Goal: Task Accomplishment & Management: Complete application form

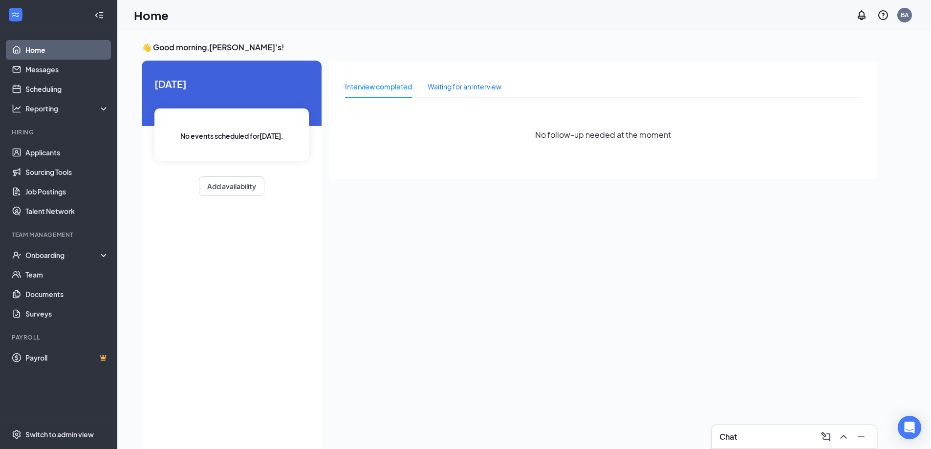
click at [446, 90] on div "Waiting for an interview" at bounding box center [465, 86] width 74 height 11
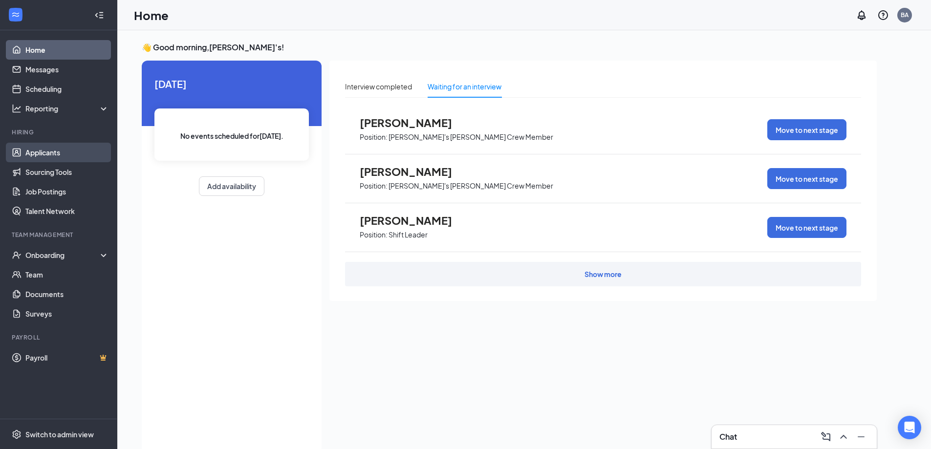
click at [60, 150] on link "Applicants" at bounding box center [67, 153] width 84 height 20
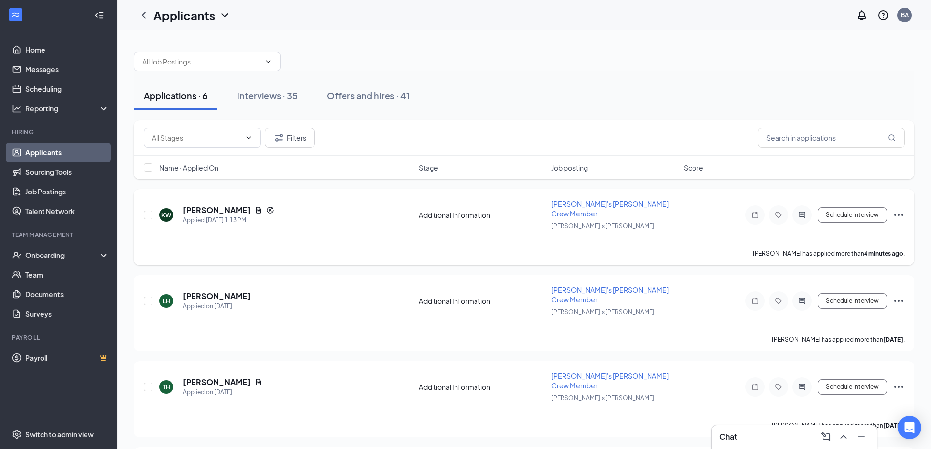
click at [895, 213] on icon "Ellipses" at bounding box center [899, 215] width 12 height 12
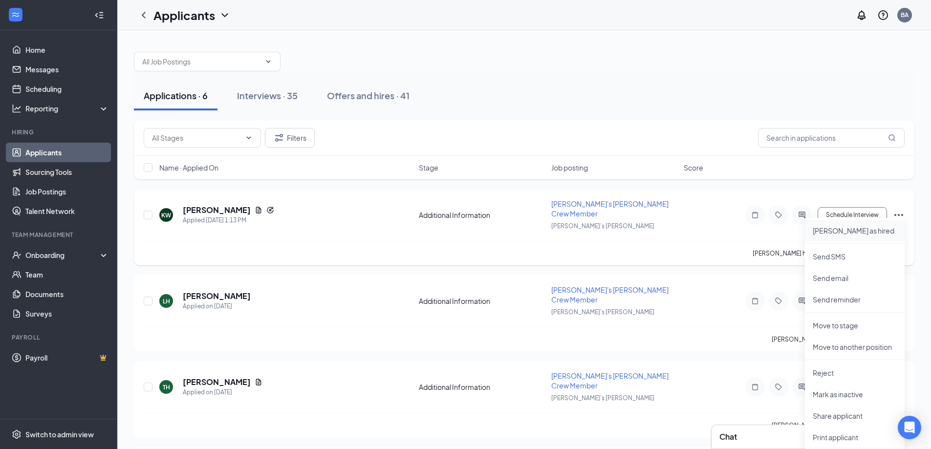
click at [846, 229] on p "[PERSON_NAME] as hired" at bounding box center [855, 231] width 84 height 10
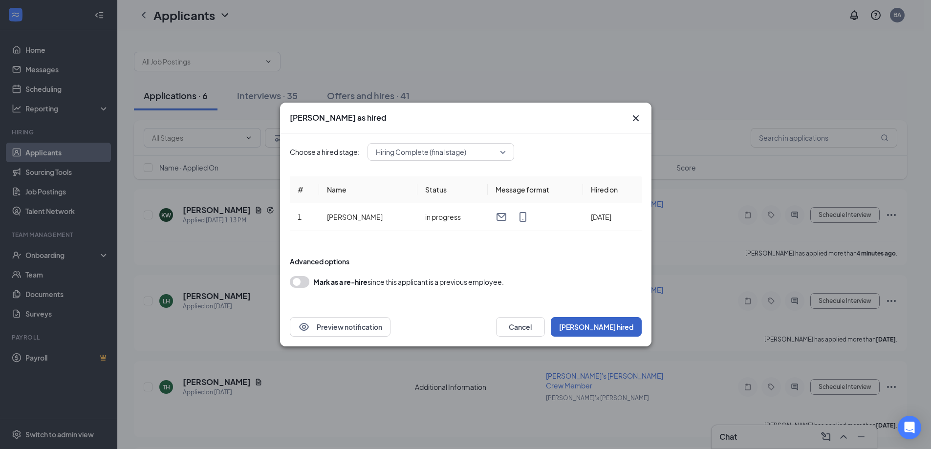
click at [612, 322] on button "[PERSON_NAME] hired" at bounding box center [596, 327] width 91 height 20
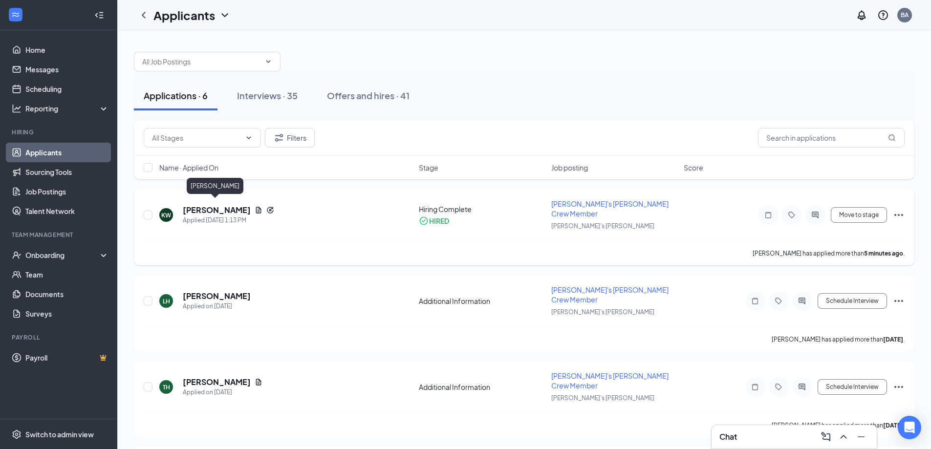
click at [223, 207] on h5 "[PERSON_NAME]" at bounding box center [217, 210] width 68 height 11
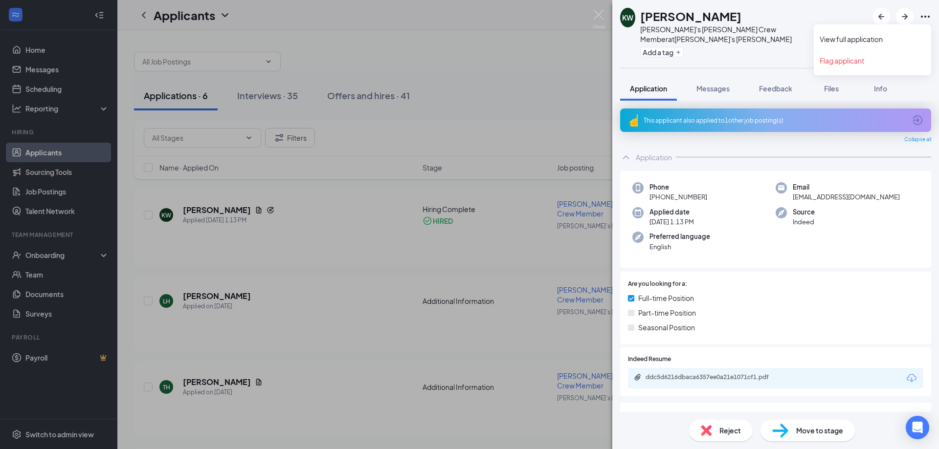
click at [925, 24] on div "View full application Flag applicant" at bounding box center [871, 49] width 117 height 51
click at [787, 434] on img at bounding box center [780, 431] width 16 height 14
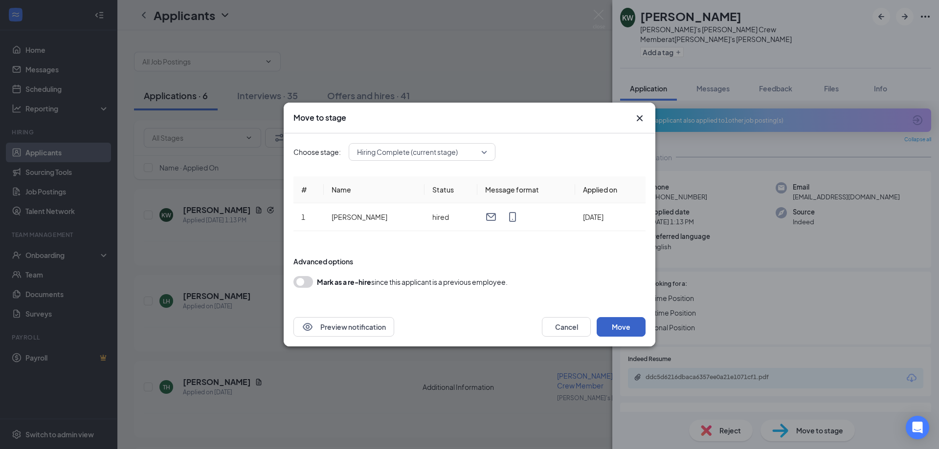
click at [620, 329] on button "Move" at bounding box center [620, 327] width 49 height 20
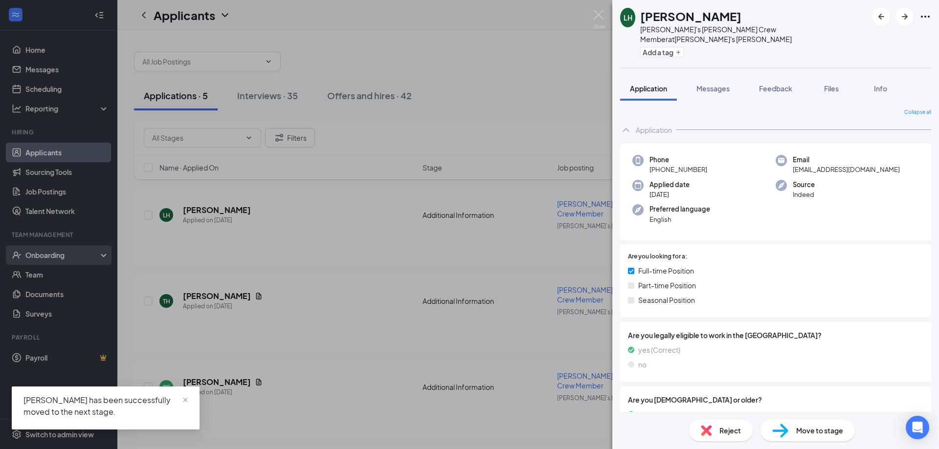
drag, startPoint x: 50, startPoint y: 260, endPoint x: 55, endPoint y: 261, distance: 5.6
click at [50, 260] on div "LH [PERSON_NAME]'s [PERSON_NAME] Crew Member at [GEOGRAPHIC_DATA]'s [PERSON_NAM…" at bounding box center [469, 224] width 939 height 449
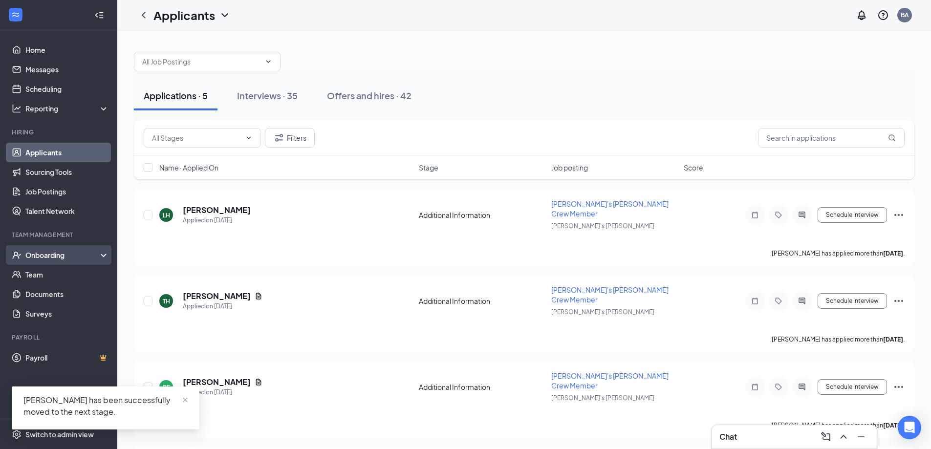
click at [63, 257] on div "Onboarding" at bounding box center [62, 255] width 75 height 10
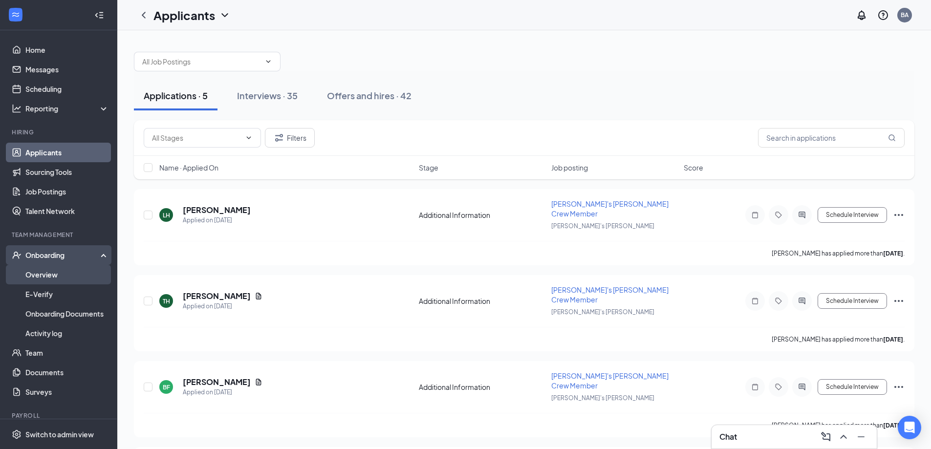
click at [61, 280] on link "Overview" at bounding box center [67, 275] width 84 height 20
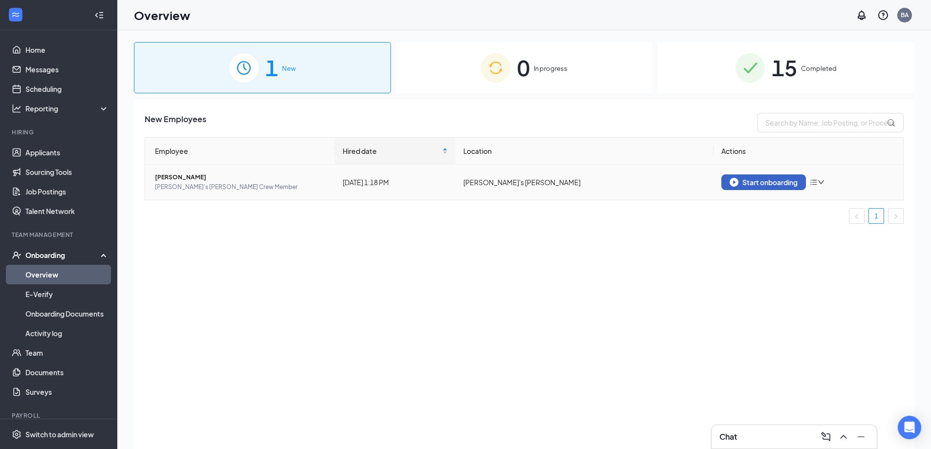
click at [746, 184] on div "Start onboarding" at bounding box center [764, 182] width 68 height 9
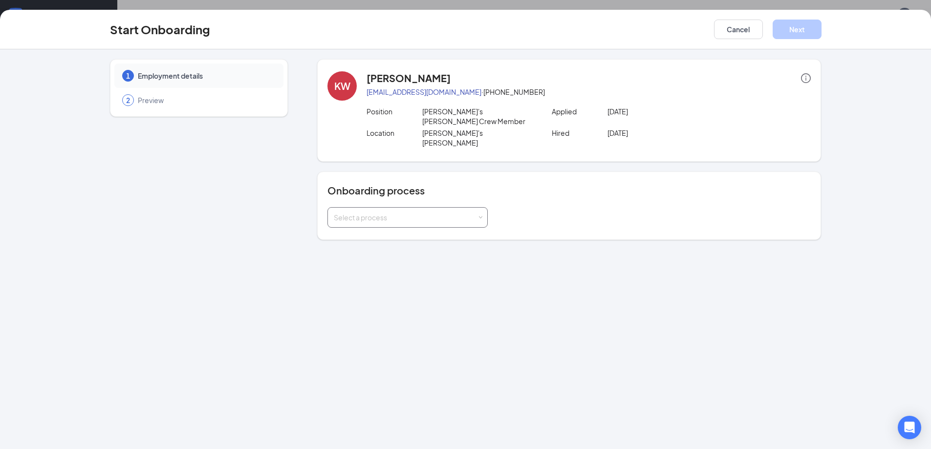
click at [432, 213] on div "Select a process" at bounding box center [405, 218] width 143 height 10
click at [435, 223] on li "New Employee Onboarding" at bounding box center [408, 219] width 160 height 18
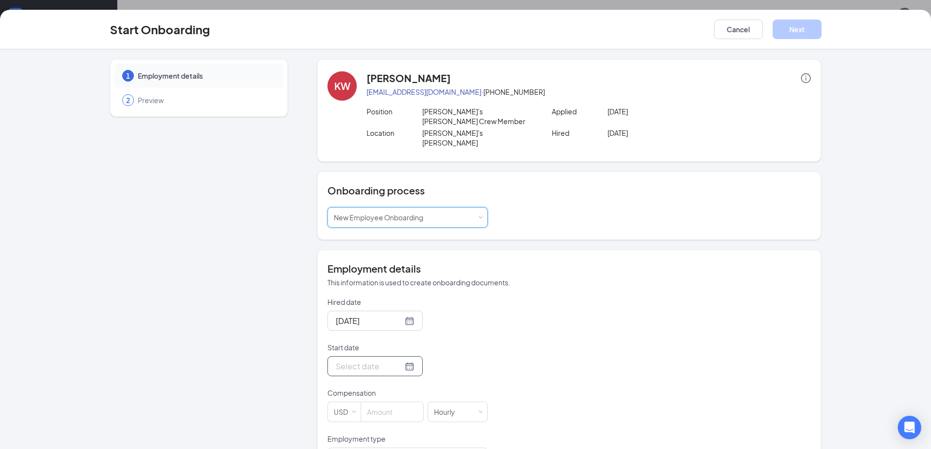
click at [381, 360] on input "Start date" at bounding box center [369, 366] width 67 height 12
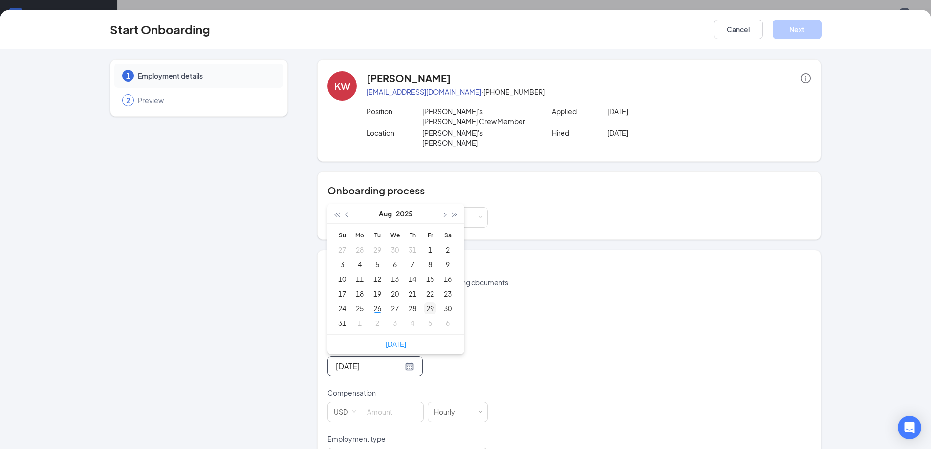
type input "[DATE]"
click at [428, 303] on div "29" at bounding box center [430, 309] width 12 height 12
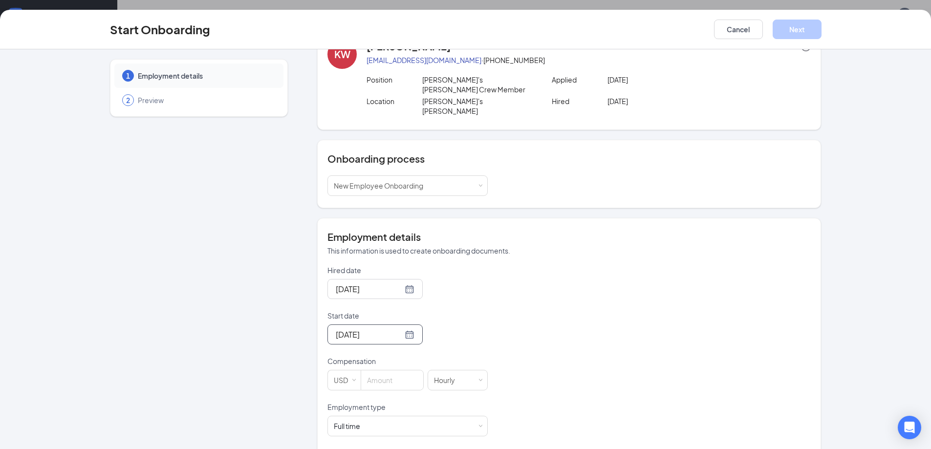
scroll to position [49, 0]
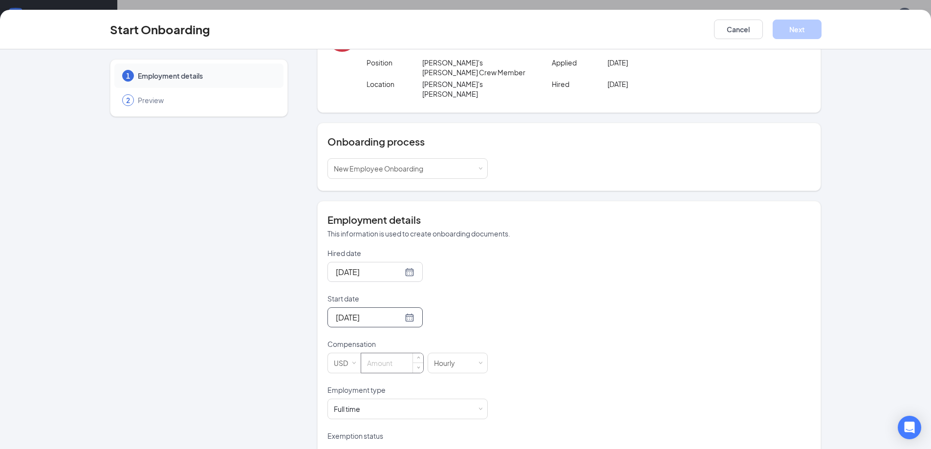
click at [391, 353] on input at bounding box center [392, 363] width 62 height 20
type input "10"
click at [392, 362] on form "Hired date [DATE] Start date [DATE] [DATE] Su Mo Tu We Th Fr Sa 27 28 29 30 31 …" at bounding box center [408, 408] width 160 height 320
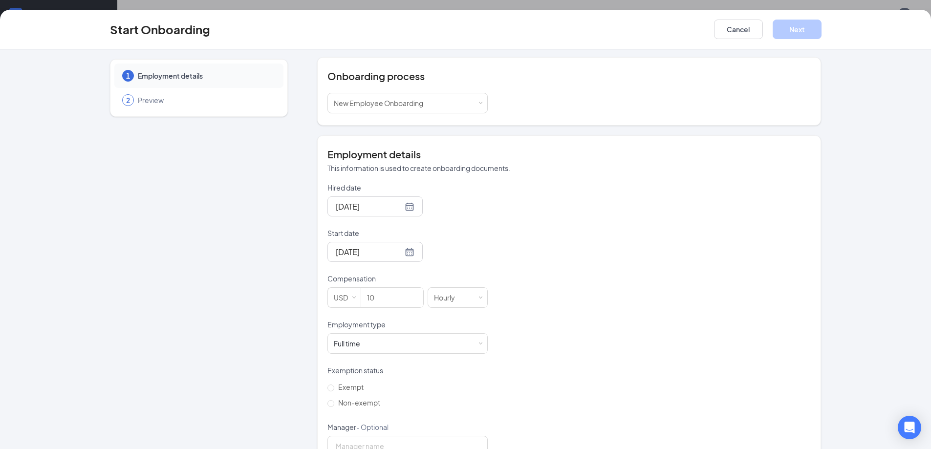
scroll to position [147, 0]
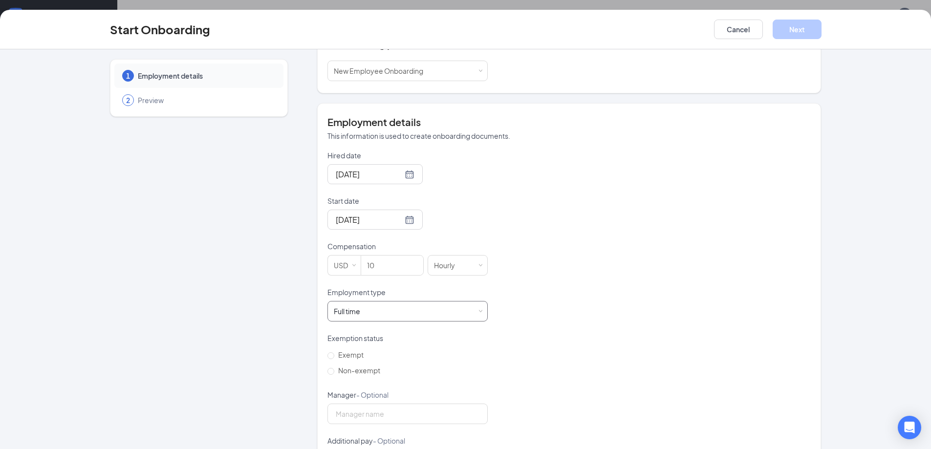
click at [427, 302] on div "Full time Works 30+ hours per week and is reasonably expected to work" at bounding box center [408, 312] width 148 height 20
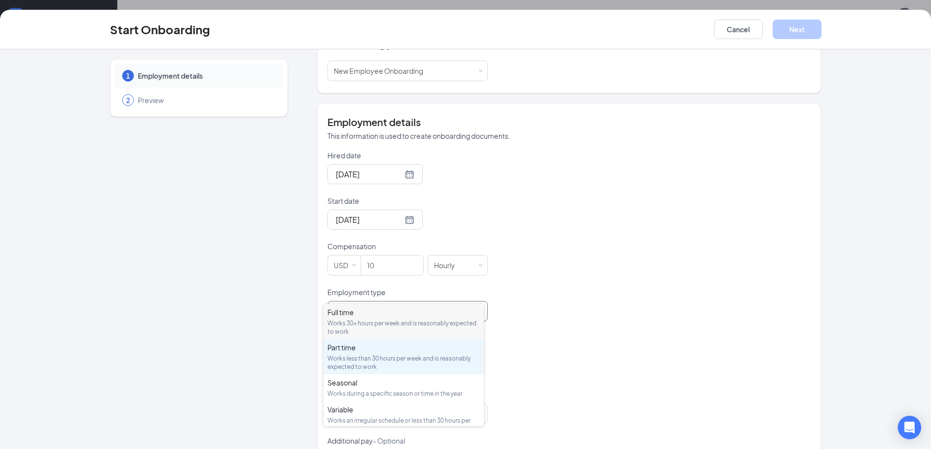
click at [402, 368] on div "Works less than 30 hours per week and is reasonably expected to work" at bounding box center [404, 362] width 153 height 17
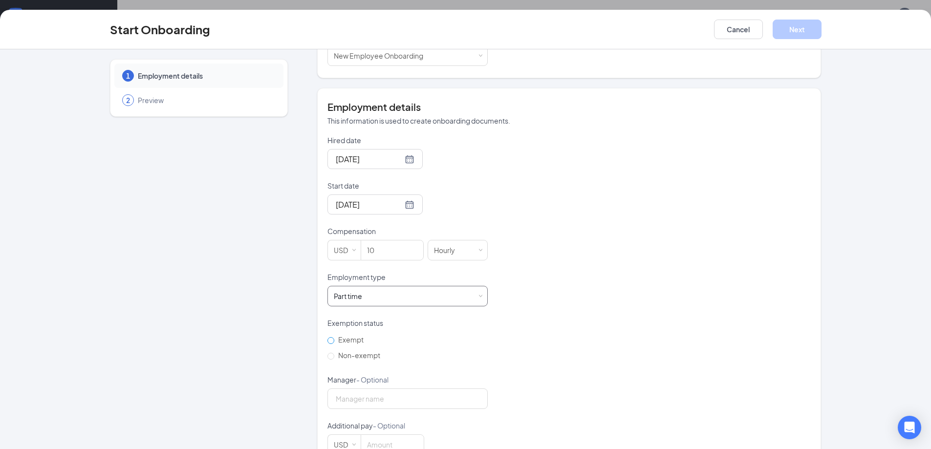
scroll to position [170, 0]
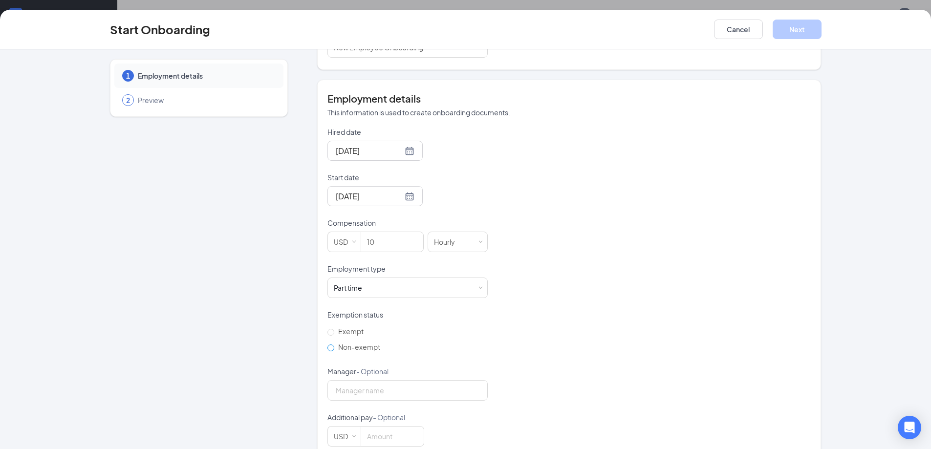
click at [334, 343] on span "Non-exempt" at bounding box center [359, 347] width 50 height 9
click at [331, 345] on input "Non-exempt" at bounding box center [331, 348] width 7 height 7
radio input "true"
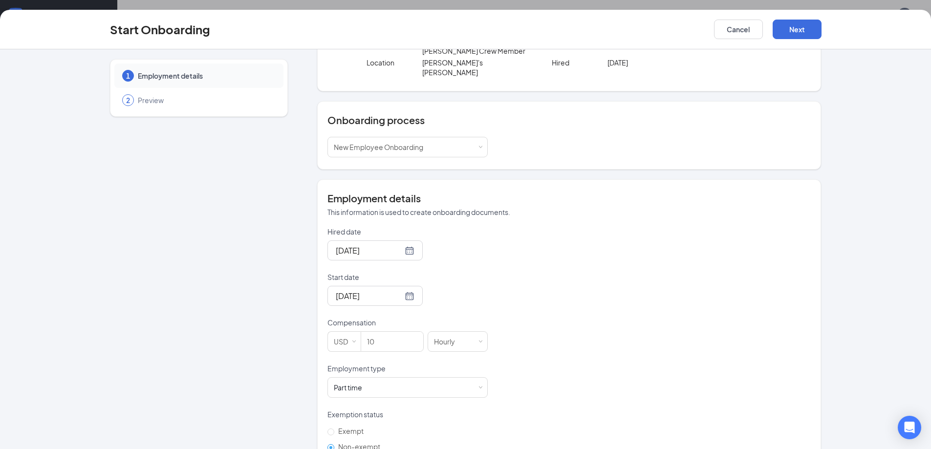
scroll to position [0, 0]
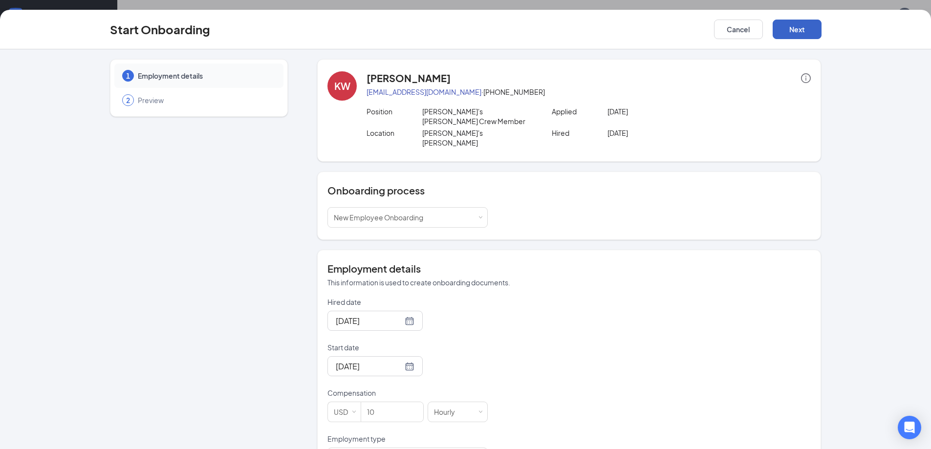
click at [796, 36] on button "Next" at bounding box center [797, 30] width 49 height 20
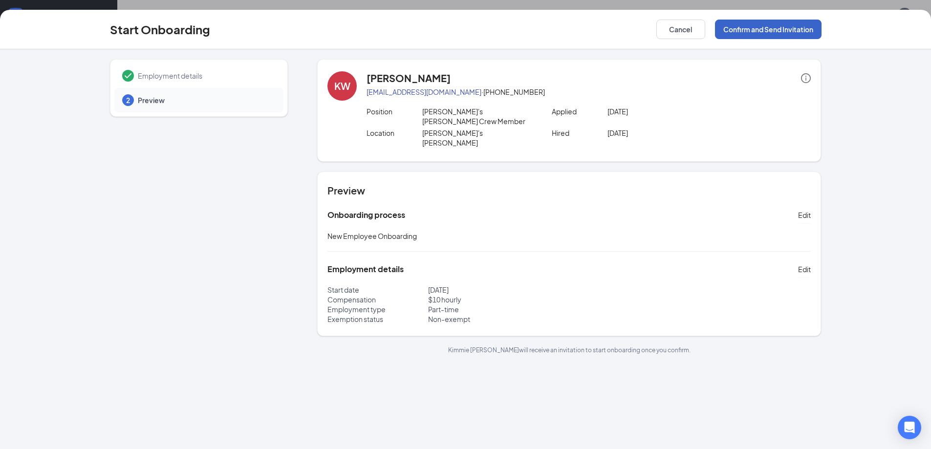
click at [782, 30] on button "Confirm and Send Invitation" at bounding box center [768, 30] width 107 height 20
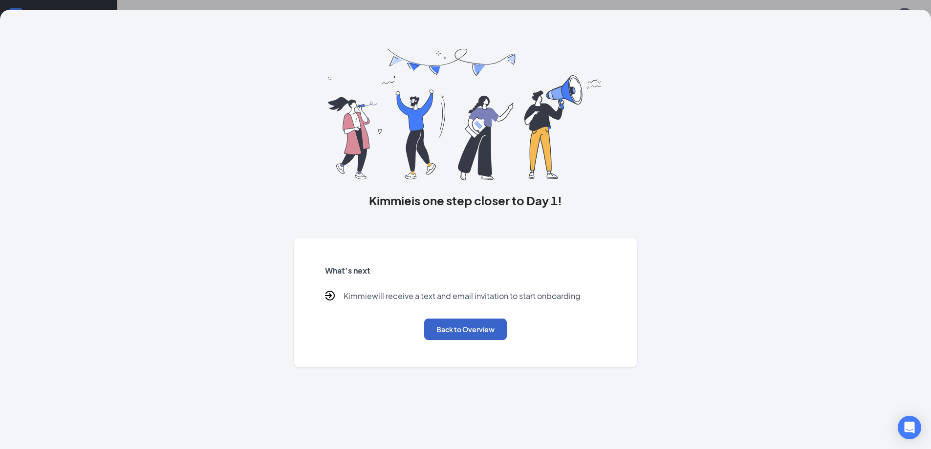
click at [475, 334] on button "Back to Overview" at bounding box center [465, 330] width 83 height 22
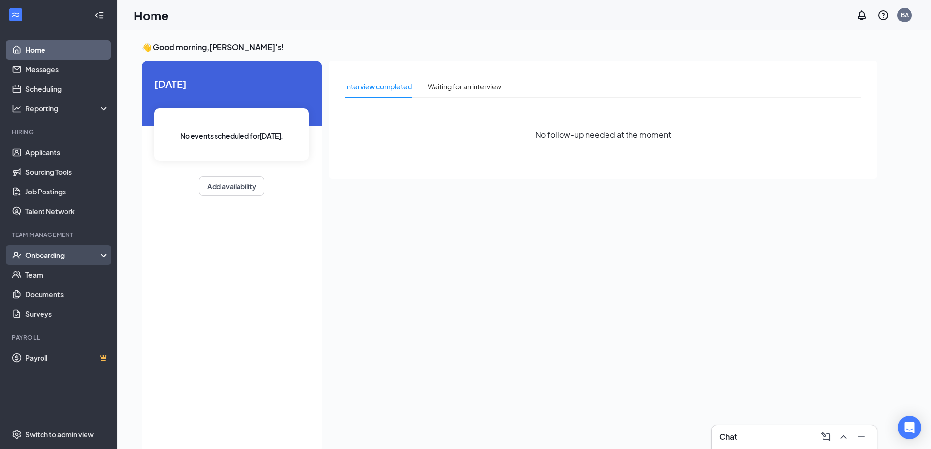
click at [44, 261] on div "Onboarding" at bounding box center [58, 255] width 117 height 20
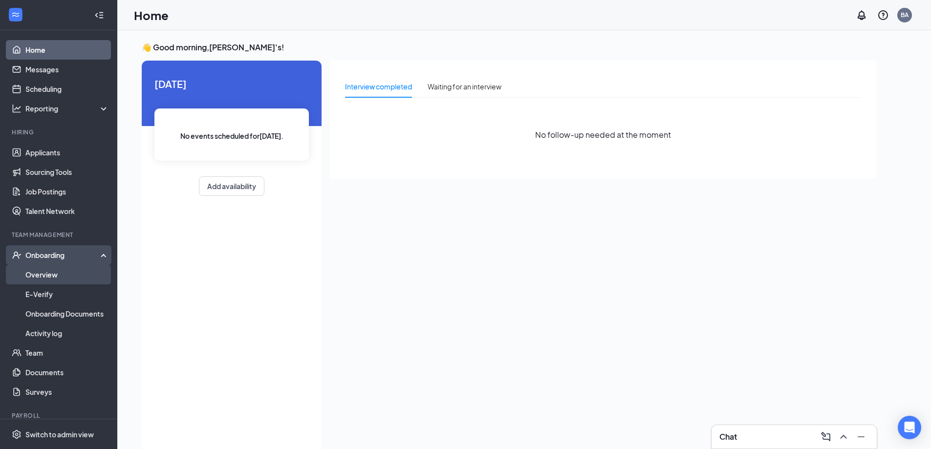
click at [36, 280] on link "Overview" at bounding box center [67, 275] width 84 height 20
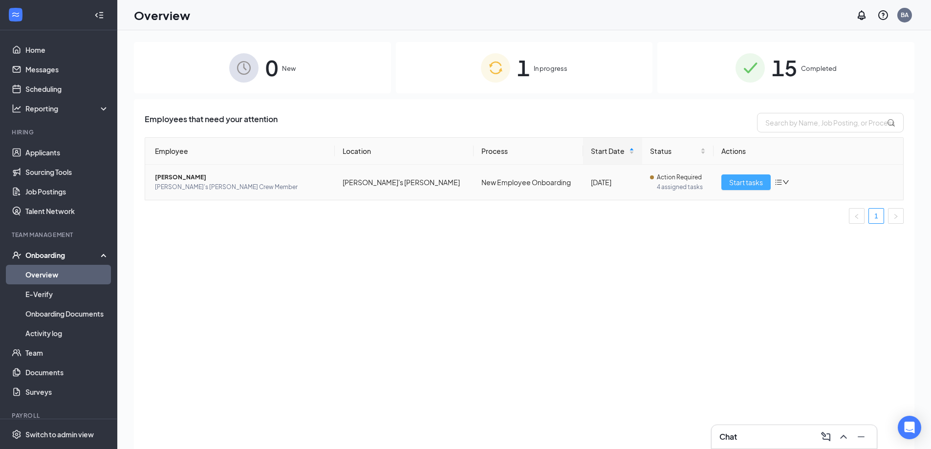
click at [746, 184] on span "Start tasks" at bounding box center [746, 182] width 34 height 11
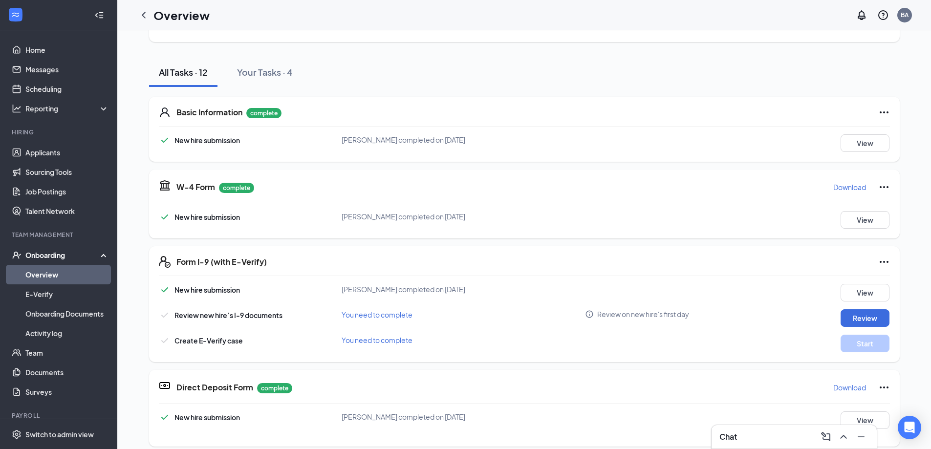
scroll to position [147, 0]
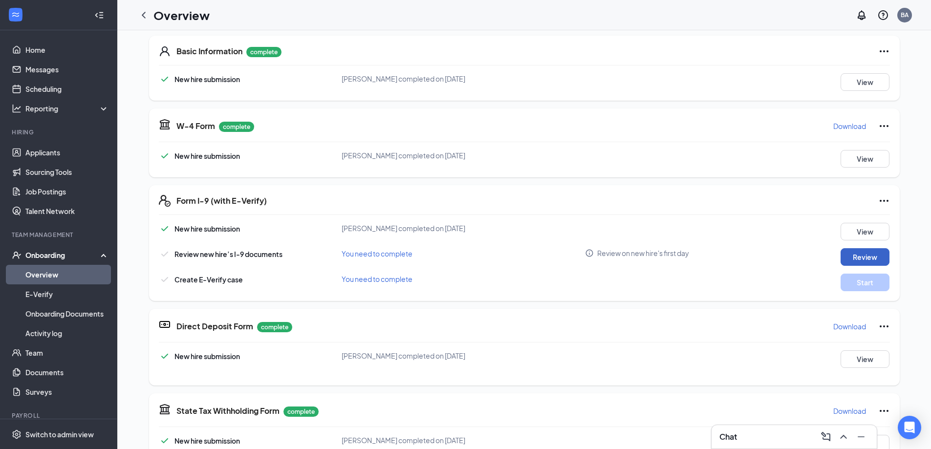
click at [868, 258] on button "Review" at bounding box center [865, 257] width 49 height 18
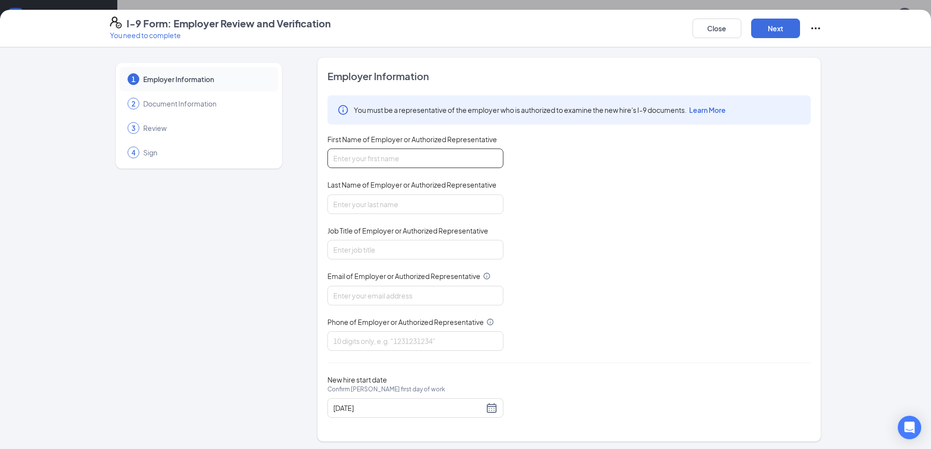
click at [465, 165] on input "First Name of Employer or Authorized Representative" at bounding box center [416, 159] width 176 height 20
type input "A"
type input "Tammie"
click at [486, 196] on input "Last Name of Employer or Authorized Representative" at bounding box center [416, 205] width 176 height 20
type input "Austin"
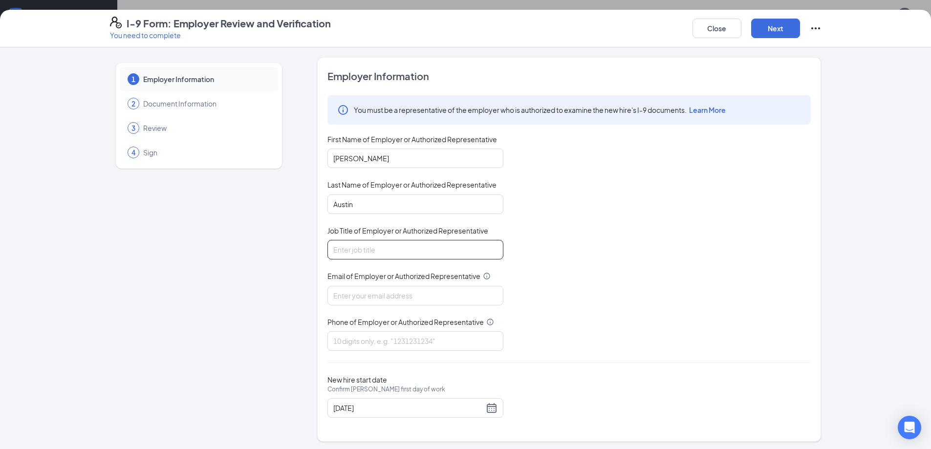
click at [434, 243] on input "Job Title of Employer or Authorized Representative" at bounding box center [416, 250] width 176 height 20
click at [379, 298] on input "Email of Employer or Authorized Representative" at bounding box center [416, 296] width 176 height 20
click at [382, 251] on input "DO" at bounding box center [416, 250] width 176 height 20
type input "DM"
click at [365, 293] on input "Email of Employer or Authorized Representative" at bounding box center [416, 296] width 176 height 20
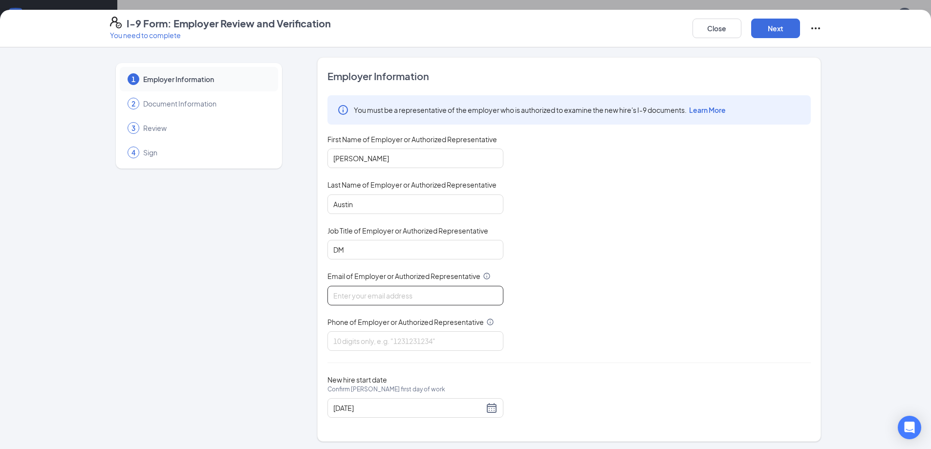
type input "arbys_8679@maverickrestaurantgroup.com"
type input "9122786091"
drag, startPoint x: 380, startPoint y: 339, endPoint x: 263, endPoint y: 344, distance: 117.0
click at [263, 344] on div "1 Employer Information 2 Document Information 3 Review 4 Sign Employer Informat…" at bounding box center [466, 249] width 712 height 385
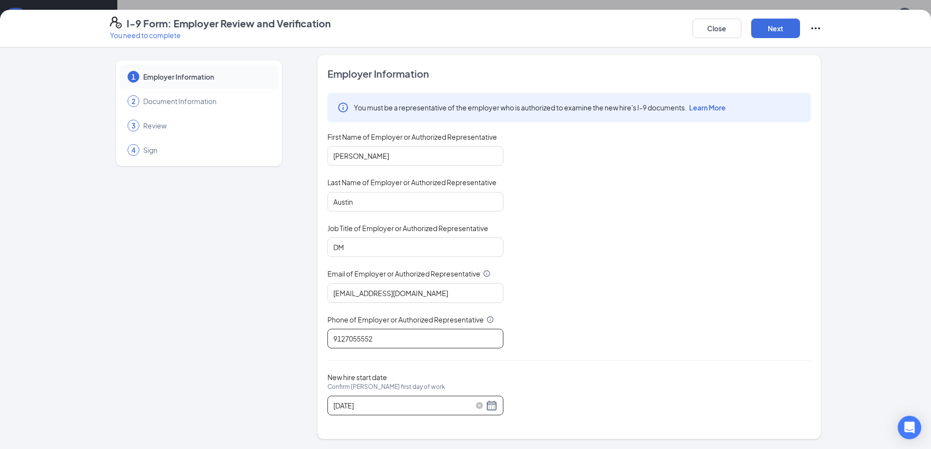
type input "9127055552"
click at [432, 404] on input "08/29/2025" at bounding box center [408, 405] width 151 height 11
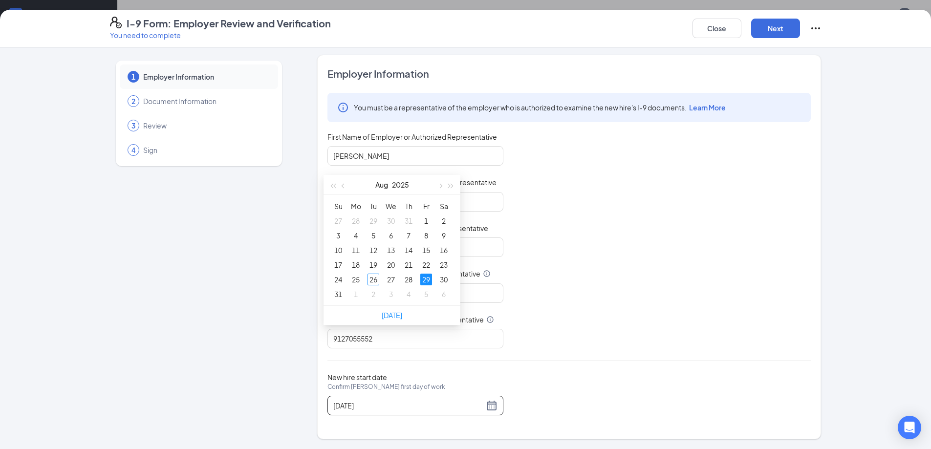
scroll to position [244, 0]
type input "08/29/2025"
click at [428, 279] on div "29" at bounding box center [426, 278] width 12 height 12
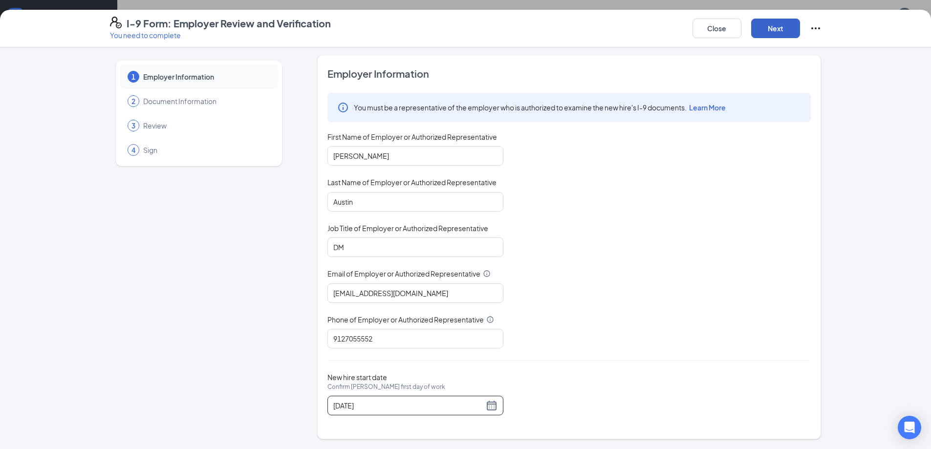
click at [773, 24] on button "Next" at bounding box center [775, 29] width 49 height 20
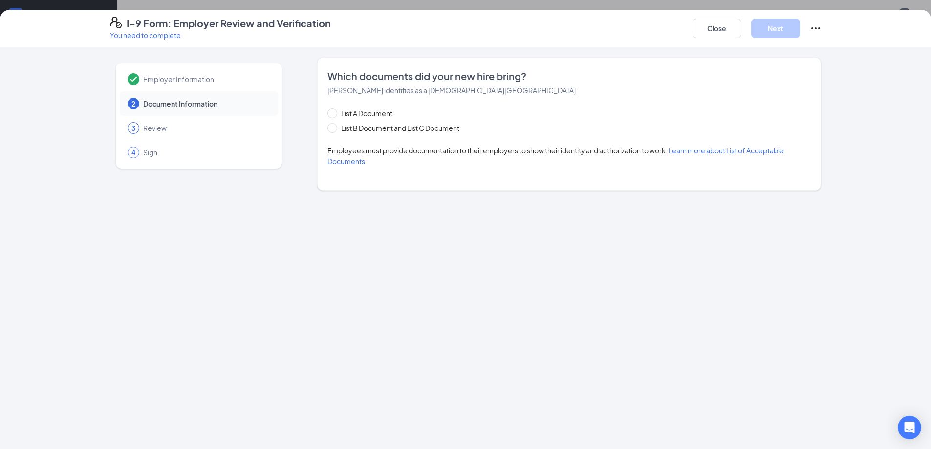
scroll to position [0, 0]
click at [718, 30] on button "Close" at bounding box center [717, 29] width 49 height 20
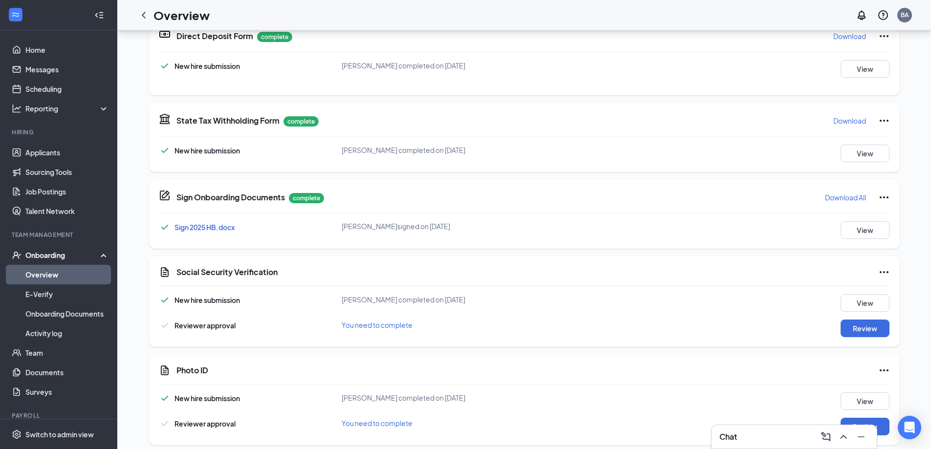
scroll to position [342, 0]
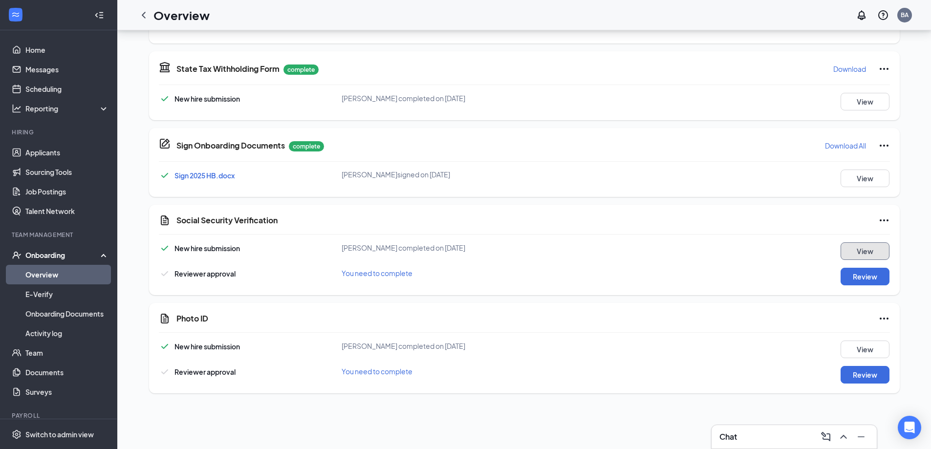
click at [857, 254] on button "View" at bounding box center [865, 251] width 49 height 18
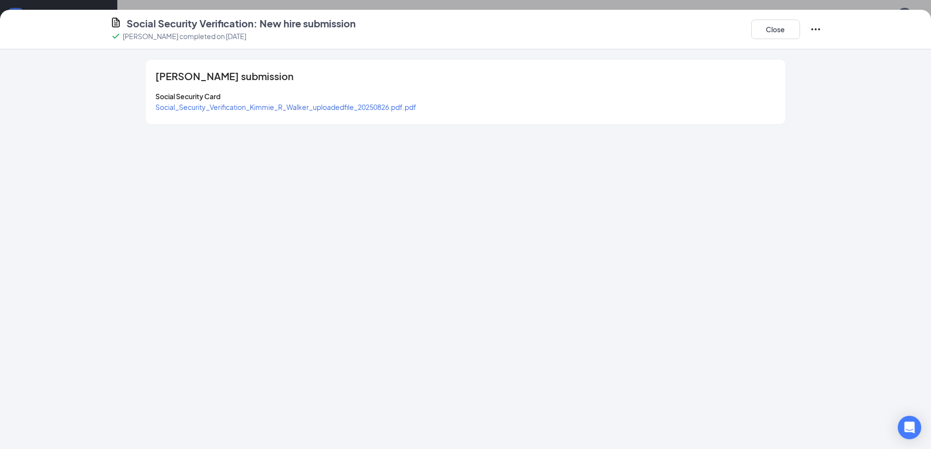
click at [279, 106] on span "Social_Security_Verification_Kimmie_R_Walker_uploadedfile_20250826.pdf.pdf" at bounding box center [285, 107] width 261 height 9
click at [766, 32] on button "Close" at bounding box center [775, 30] width 49 height 20
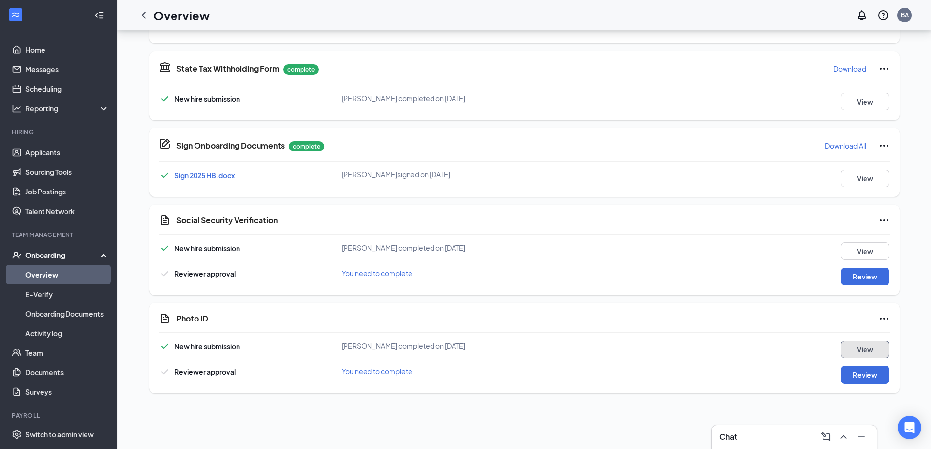
click at [848, 350] on button "View" at bounding box center [865, 350] width 49 height 18
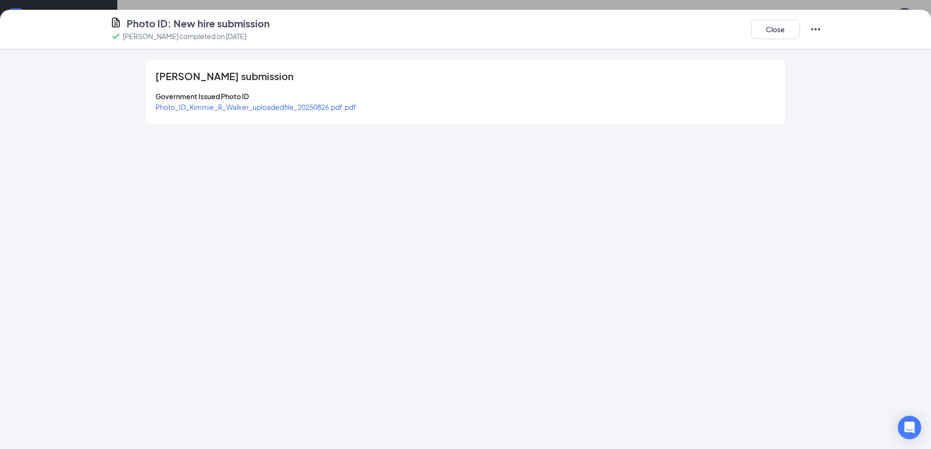
click at [272, 107] on span "Photo_ID_Kimmie_R_Walker_uploadedfile_20250826.pdf.pdf" at bounding box center [255, 107] width 201 height 9
click at [778, 38] on button "Close" at bounding box center [775, 30] width 49 height 20
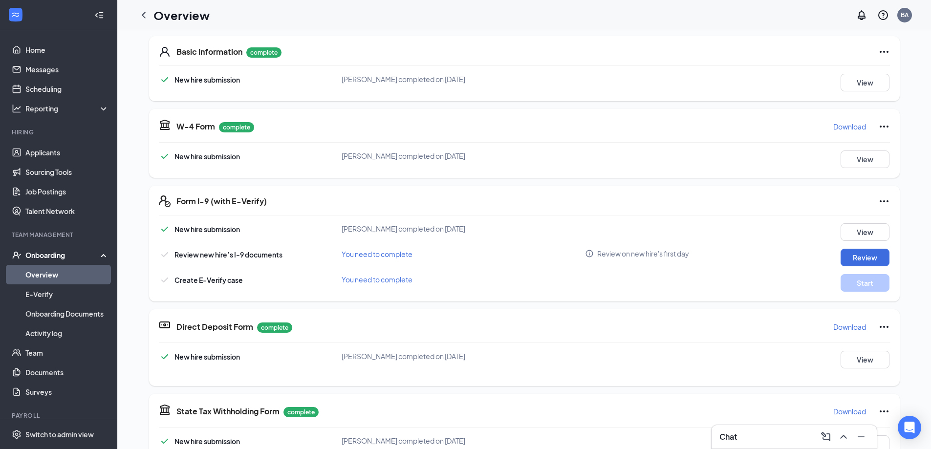
scroll to position [147, 0]
click at [852, 258] on button "Review" at bounding box center [865, 257] width 49 height 18
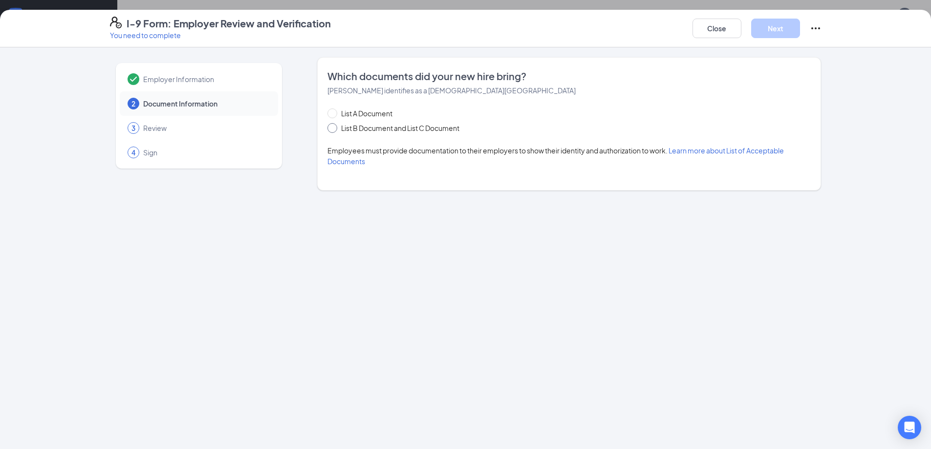
click at [338, 128] on span "List B Document and List C Document" at bounding box center [400, 128] width 126 height 11
click at [334, 128] on input "List B Document and List C Document" at bounding box center [331, 126] width 7 height 7
radio input "true"
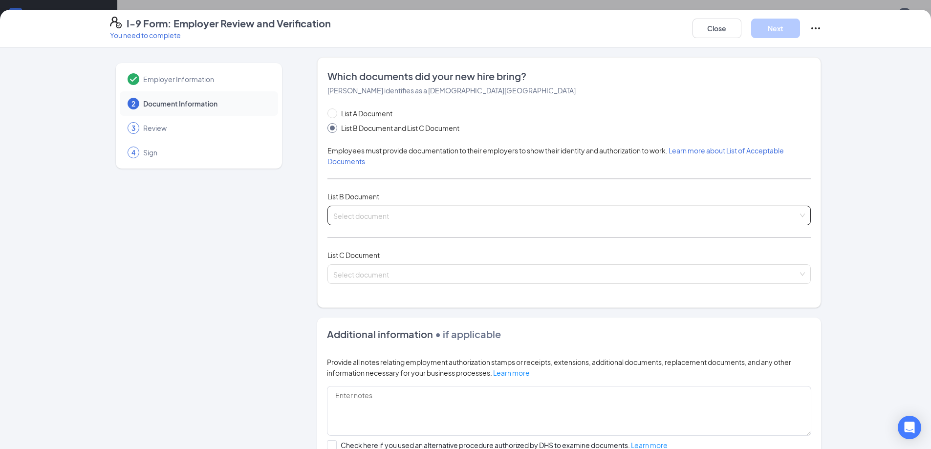
click at [410, 208] on input "search" at bounding box center [565, 213] width 465 height 15
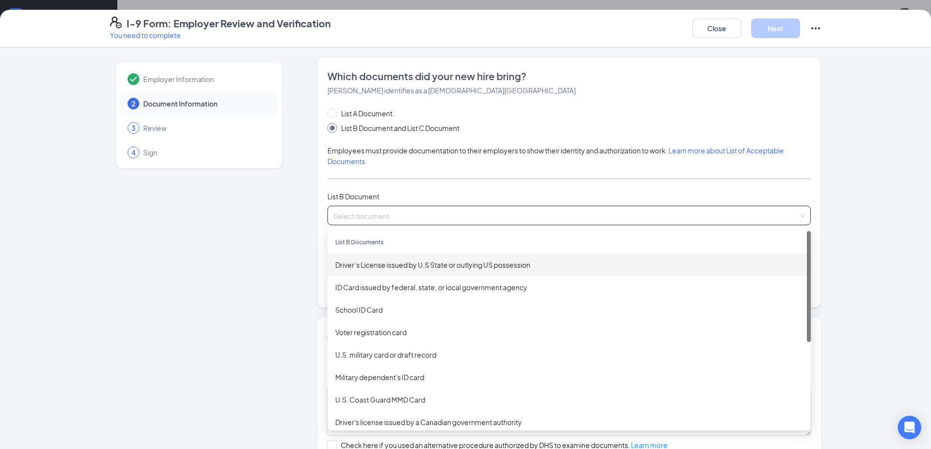
click at [413, 266] on div "Driver’s License issued by U.S State or outlying US possession" at bounding box center [569, 265] width 468 height 11
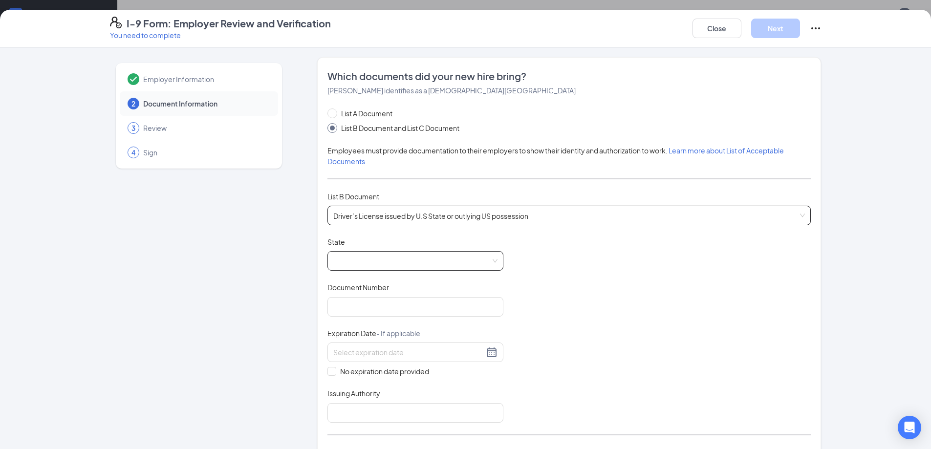
click at [368, 263] on span at bounding box center [415, 261] width 164 height 19
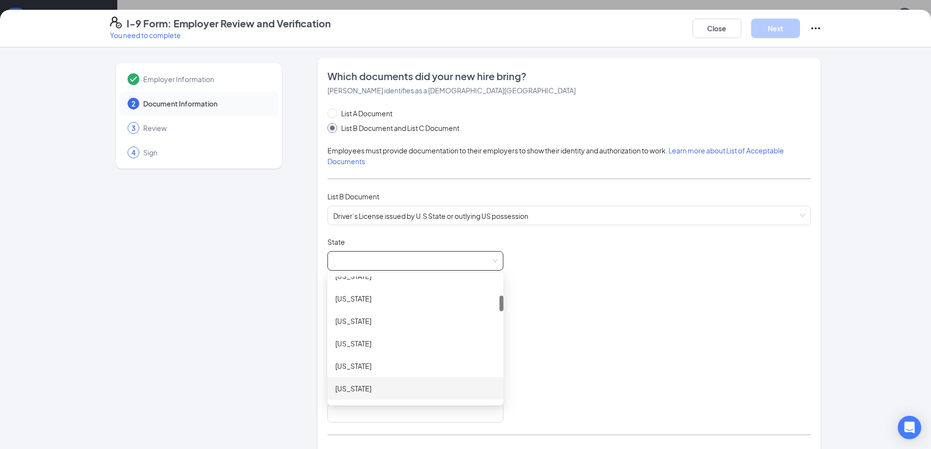
click at [352, 386] on div "Georgia" at bounding box center [415, 388] width 160 height 11
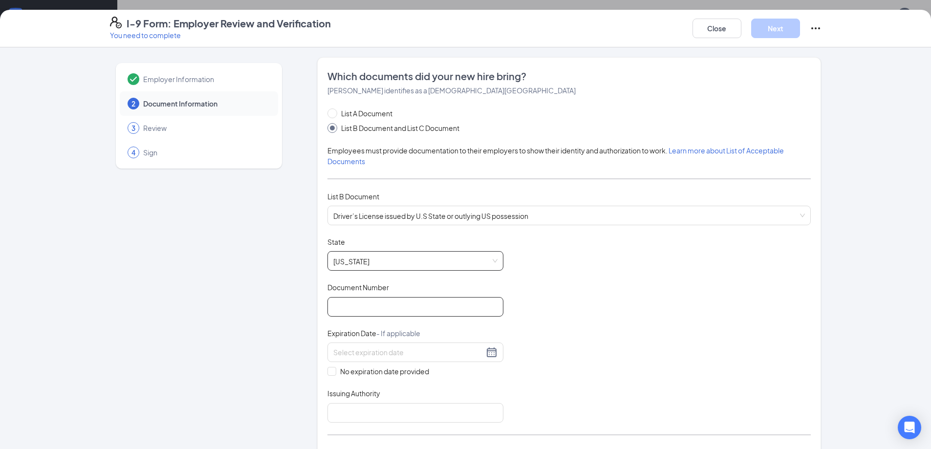
click at [379, 305] on input "Document Number" at bounding box center [416, 307] width 176 height 20
type input "054115603"
click at [389, 345] on div at bounding box center [416, 353] width 176 height 20
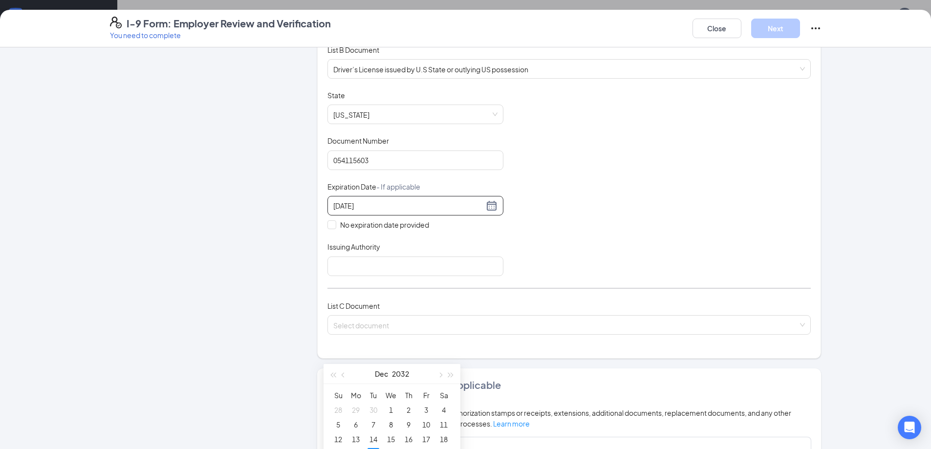
type input "12/21/2032"
click at [546, 242] on div "Document Title Driver’s License issued by U.S State or outlying US possession S…" at bounding box center [569, 183] width 483 height 186
click at [384, 206] on input at bounding box center [408, 205] width 151 height 11
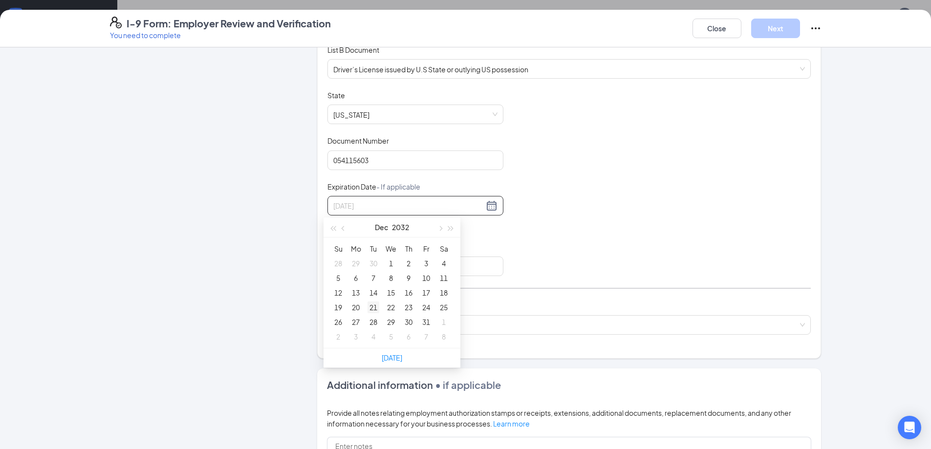
click at [371, 305] on div "21" at bounding box center [374, 308] width 12 height 12
type input "12/21/2032"
click at [355, 266] on input "Issuing Authority" at bounding box center [416, 267] width 176 height 20
type input "Ga"
click at [389, 318] on input "search" at bounding box center [565, 323] width 465 height 15
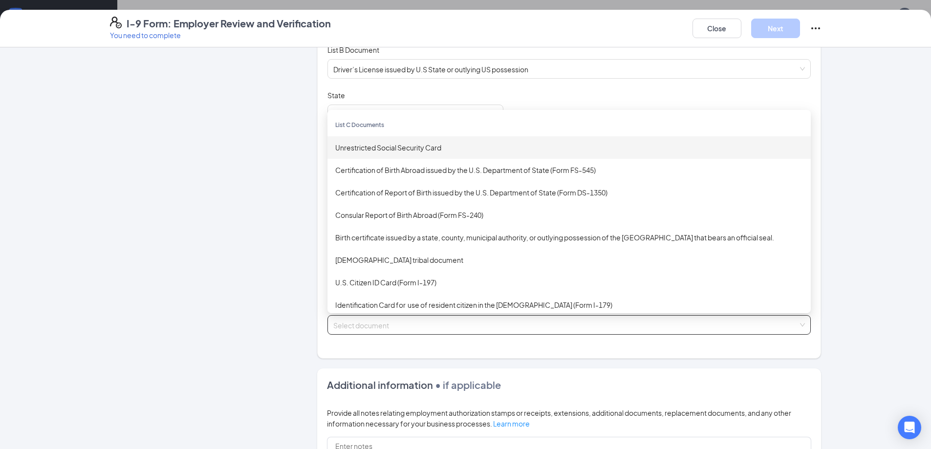
click at [425, 143] on div "Unrestricted Social Security Card" at bounding box center [569, 147] width 468 height 11
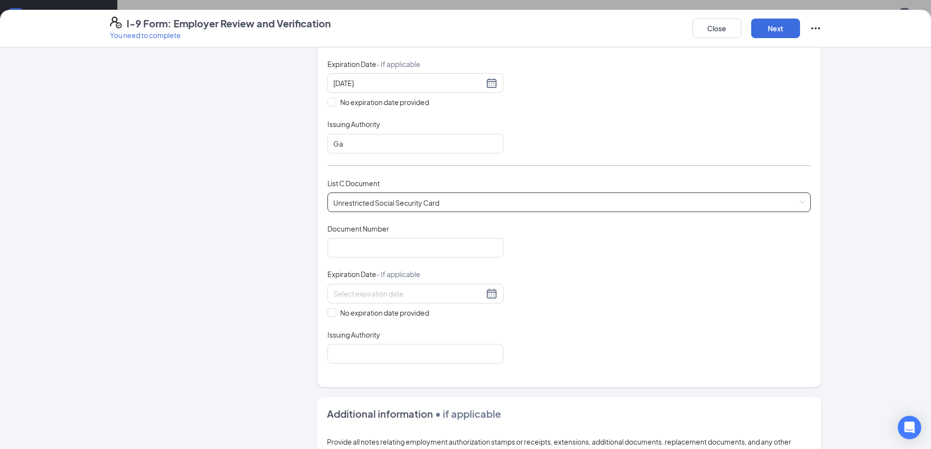
scroll to position [293, 0]
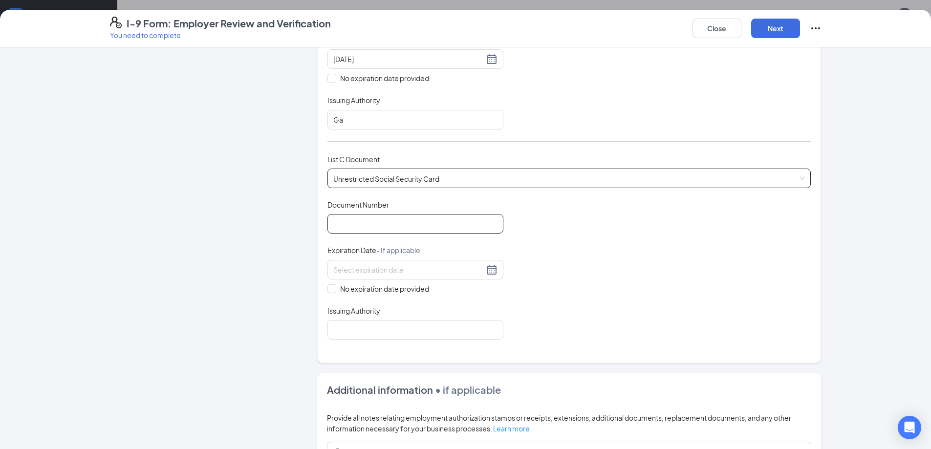
click at [377, 231] on input "Document Number" at bounding box center [416, 224] width 176 height 20
type input "260778046"
click at [328, 288] on input "No expiration date provided" at bounding box center [331, 287] width 7 height 7
checkbox input "true"
click at [360, 332] on input "Issuing Authority" at bounding box center [416, 332] width 176 height 20
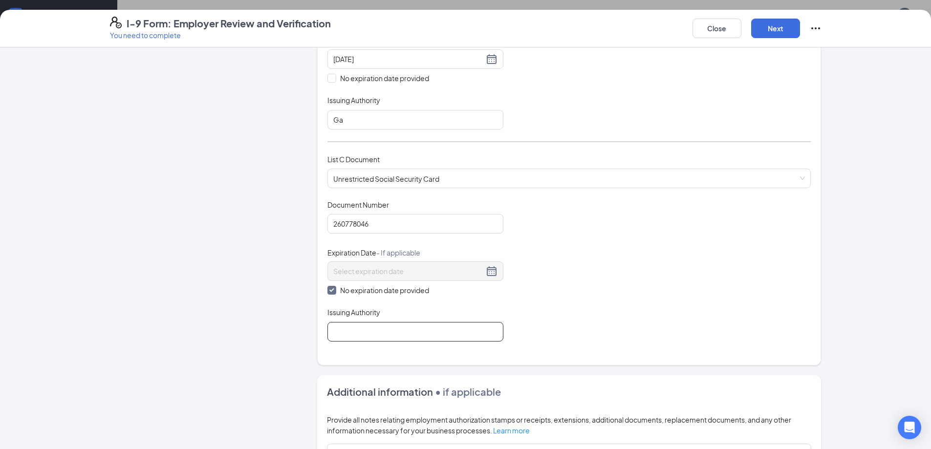
type input "social security"
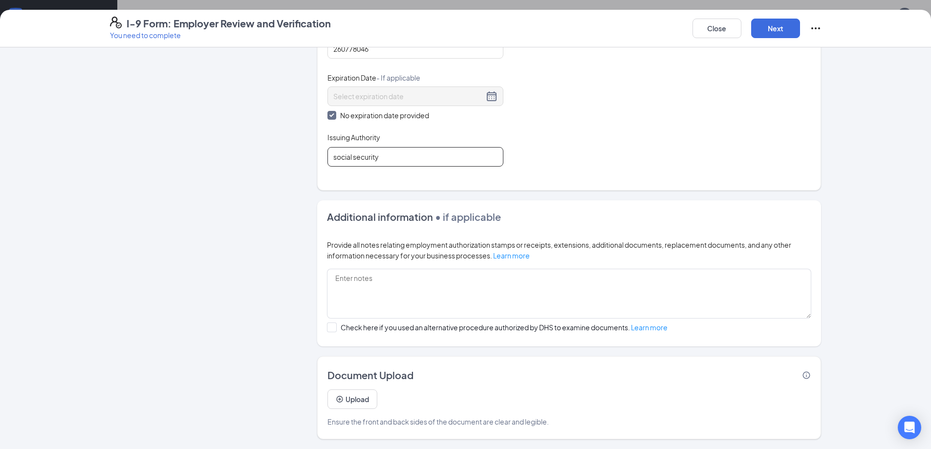
scroll to position [98, 0]
click at [765, 25] on button "Next" at bounding box center [775, 29] width 49 height 20
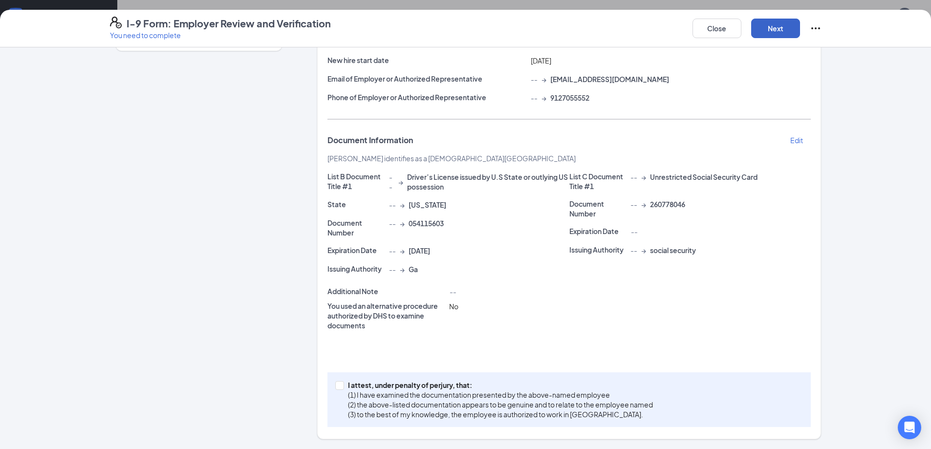
scroll to position [118, 0]
click at [336, 386] on input "I attest, under penalty of perjury, that: (1) I have examined the documentation…" at bounding box center [338, 384] width 7 height 7
checkbox input "true"
click at [781, 28] on button "Next" at bounding box center [775, 29] width 49 height 20
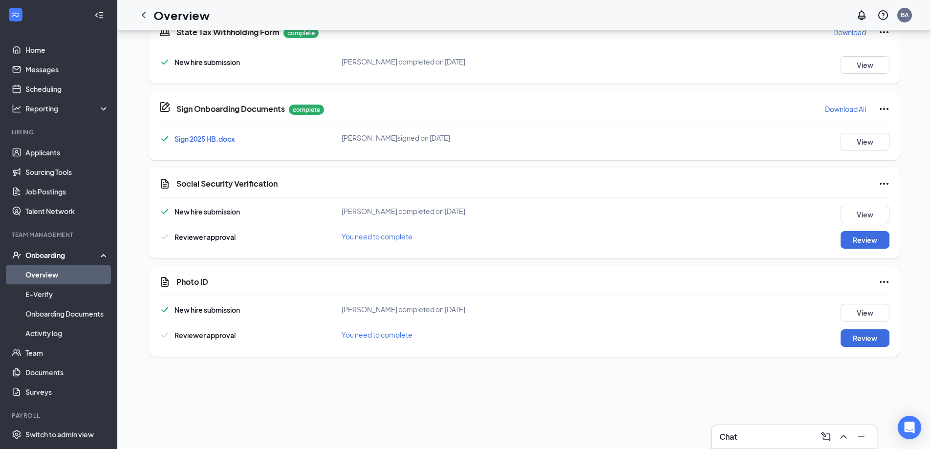
scroll to position [342, 0]
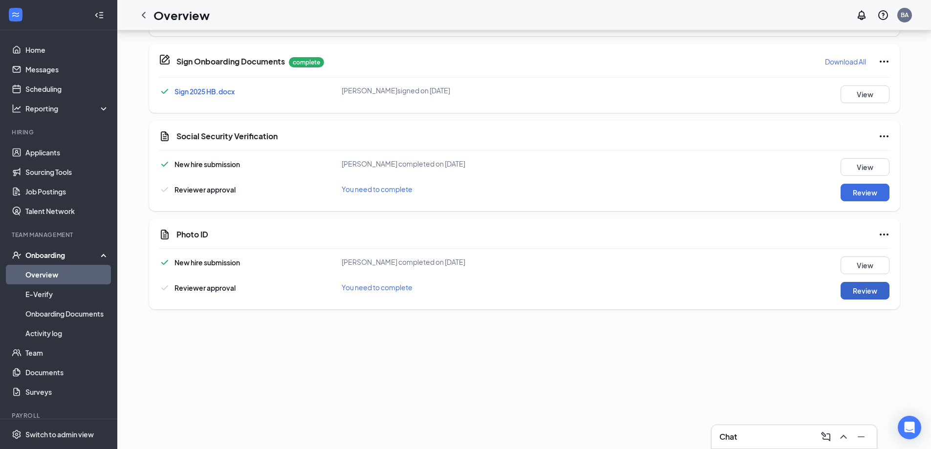
click at [864, 294] on button "Review" at bounding box center [865, 291] width 49 height 18
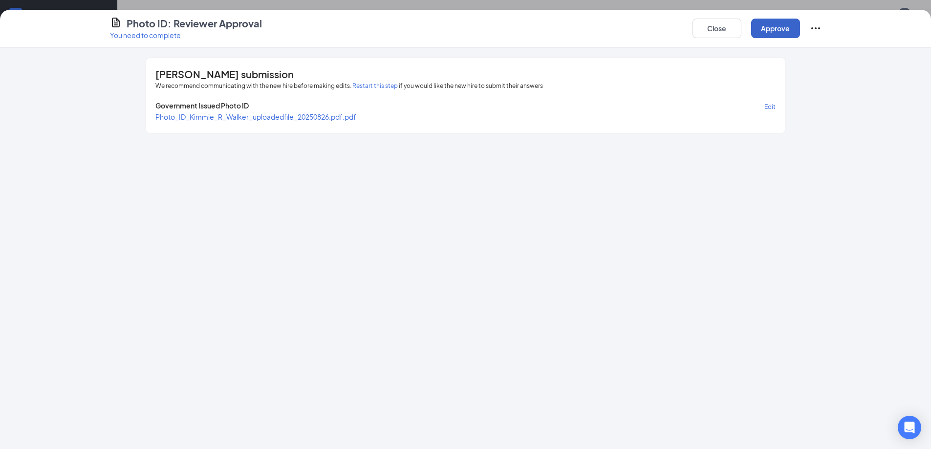
click at [775, 35] on button "Approve" at bounding box center [775, 29] width 49 height 20
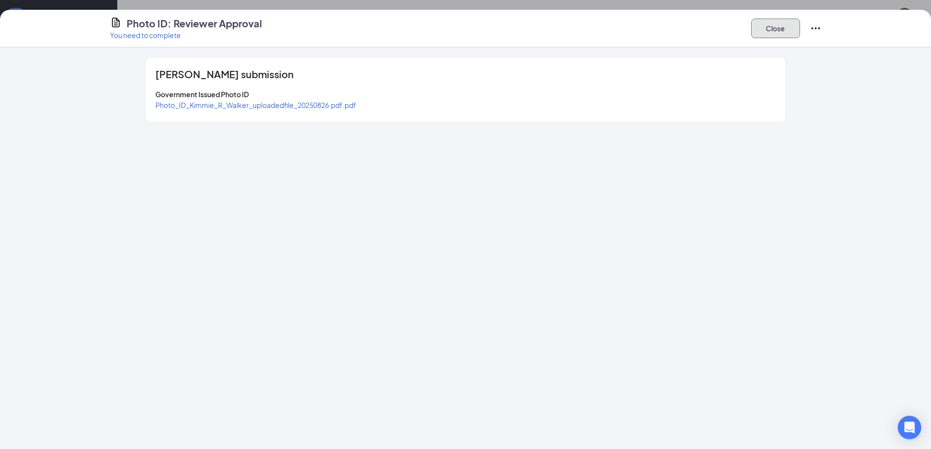
click at [782, 25] on button "Close" at bounding box center [775, 29] width 49 height 20
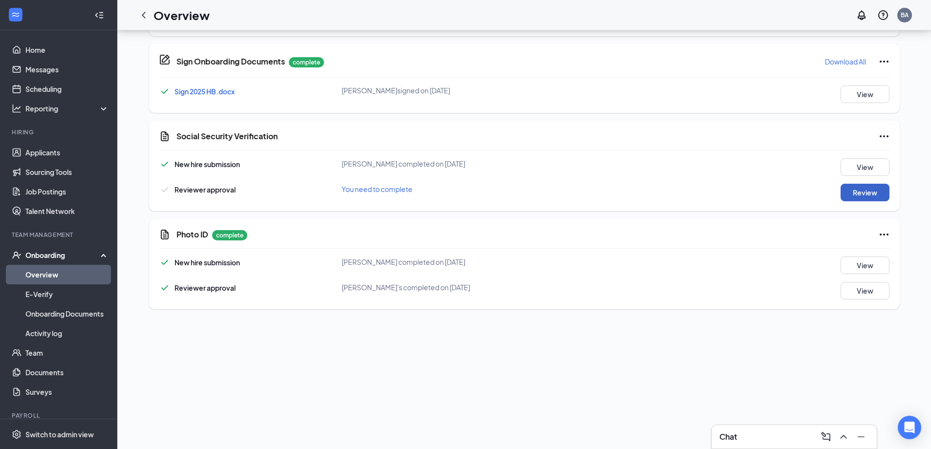
click at [854, 196] on button "Review" at bounding box center [865, 193] width 49 height 18
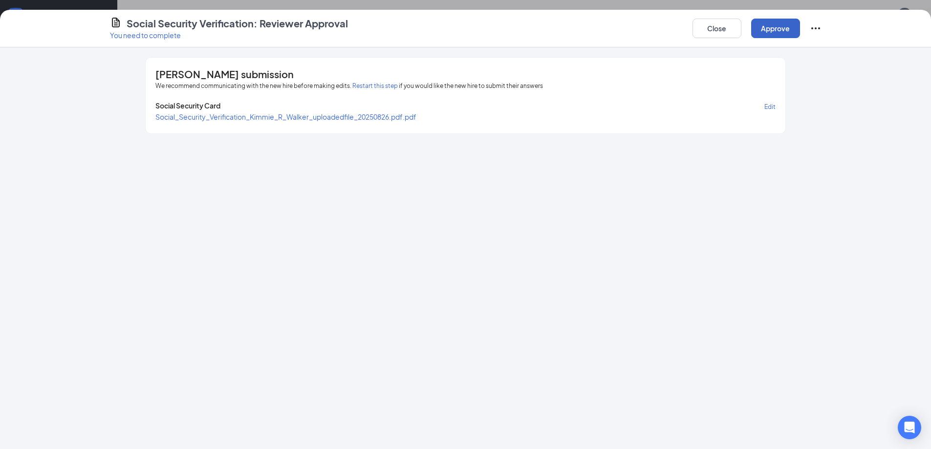
click at [762, 33] on button "Approve" at bounding box center [775, 29] width 49 height 20
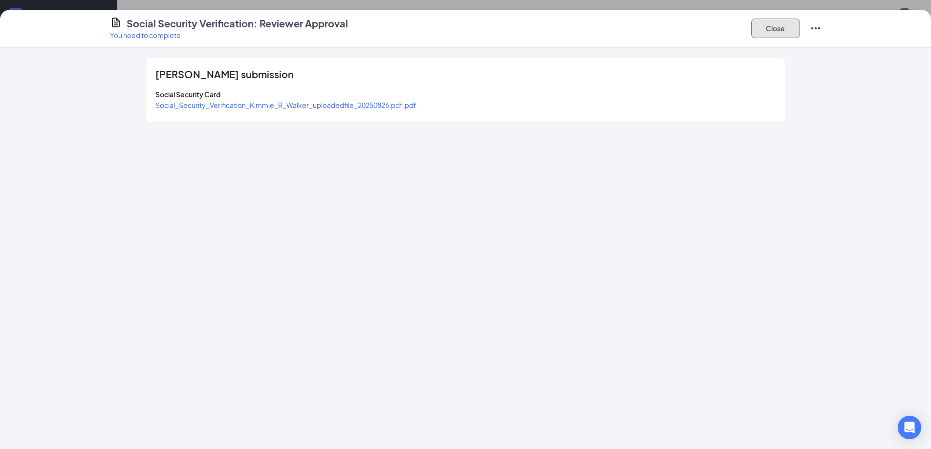
click at [755, 27] on button "Close" at bounding box center [775, 29] width 49 height 20
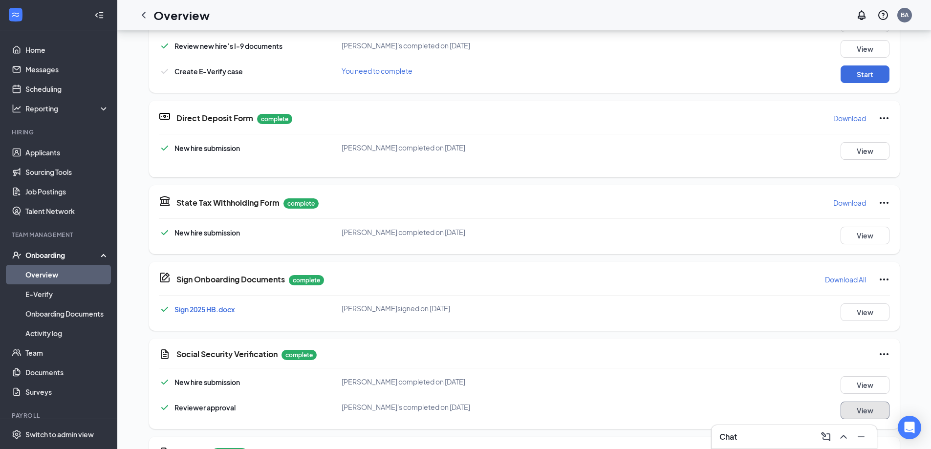
scroll to position [0, 0]
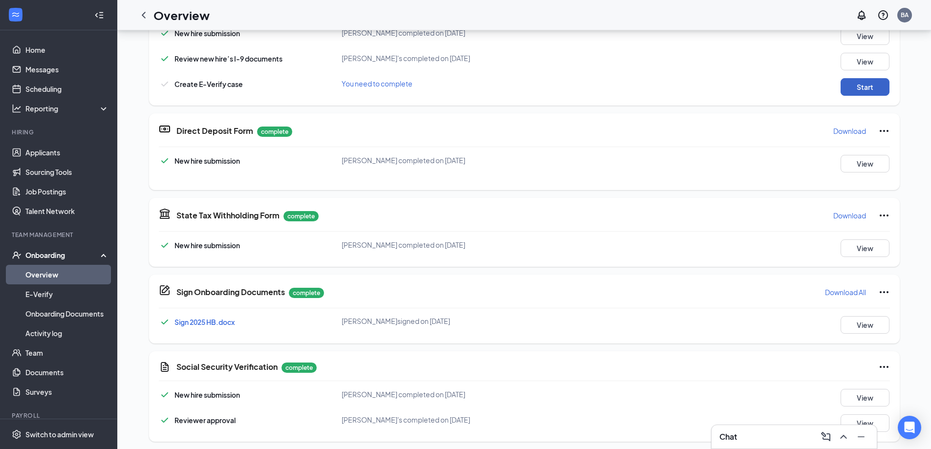
click at [854, 86] on button "Start" at bounding box center [865, 87] width 49 height 18
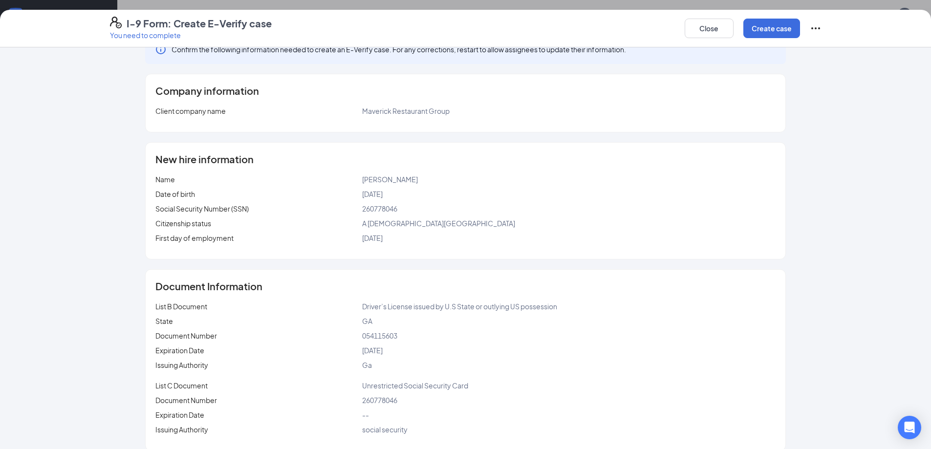
scroll to position [34, 0]
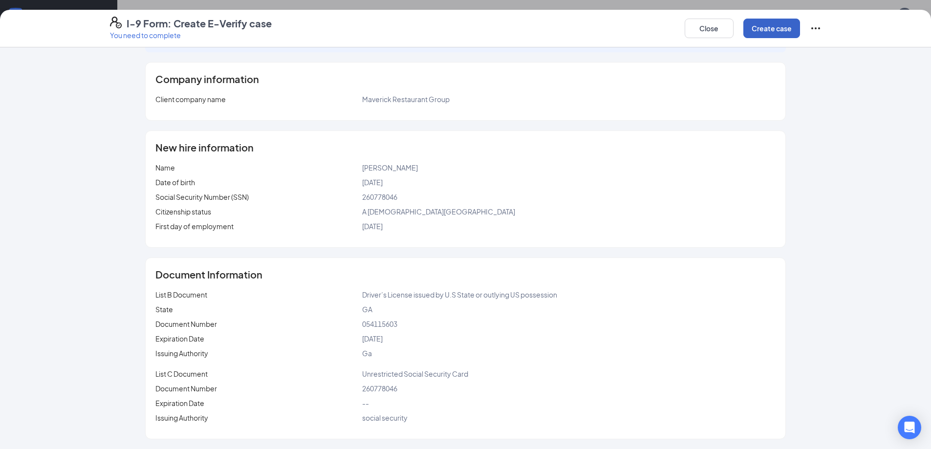
click at [778, 28] on button "Create case" at bounding box center [772, 29] width 57 height 20
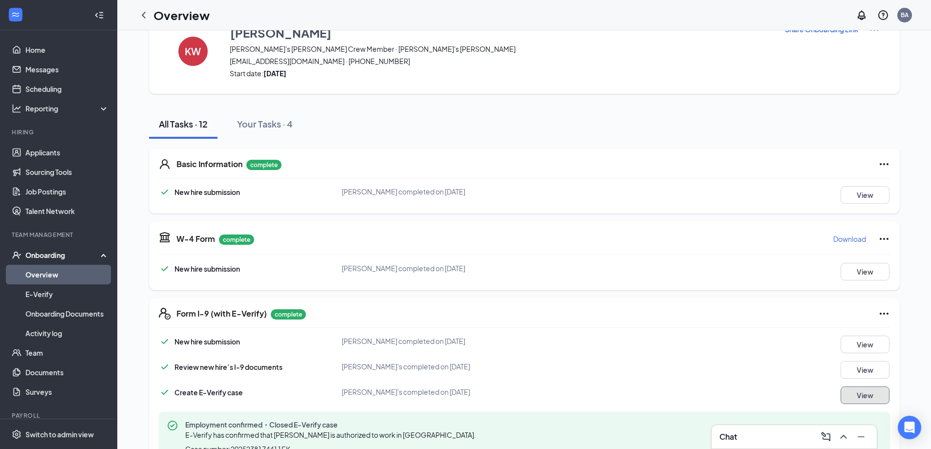
scroll to position [0, 0]
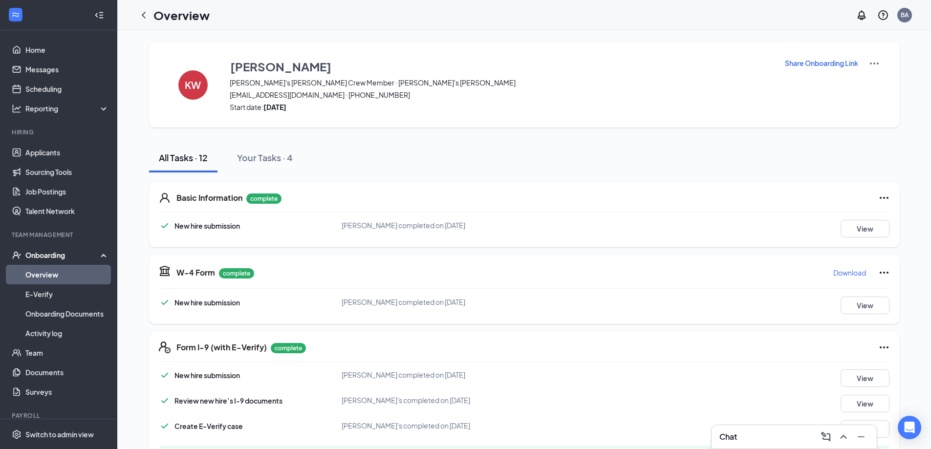
click at [876, 63] on img at bounding box center [875, 64] width 12 height 12
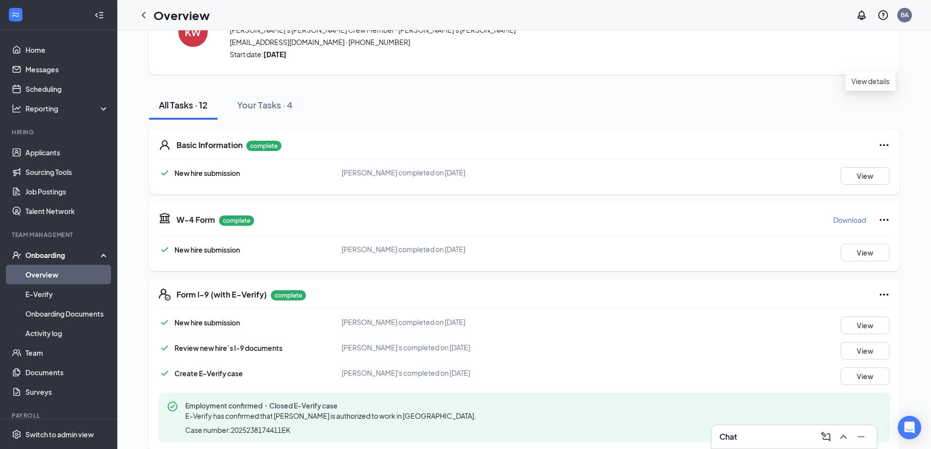
scroll to position [35, 0]
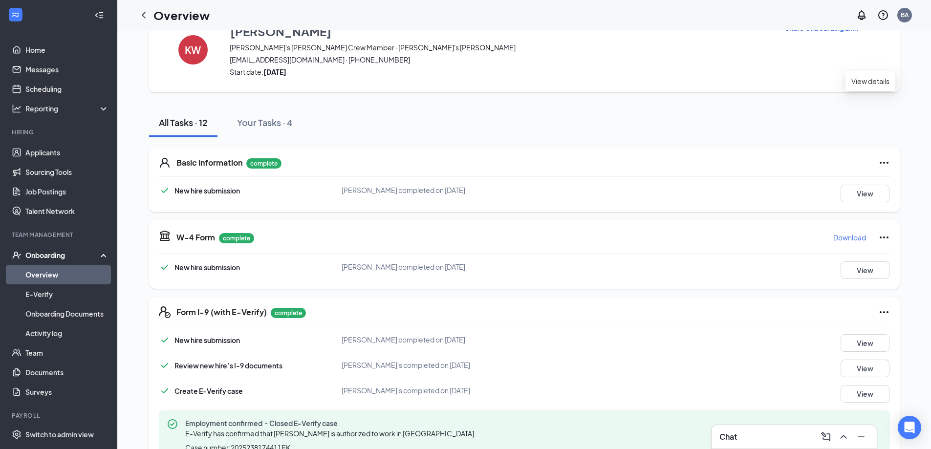
click at [882, 160] on icon "Ellipses" at bounding box center [884, 163] width 12 height 12
click at [880, 159] on icon "Ellipses" at bounding box center [884, 163] width 12 height 12
click at [868, 191] on button "View" at bounding box center [865, 194] width 49 height 18
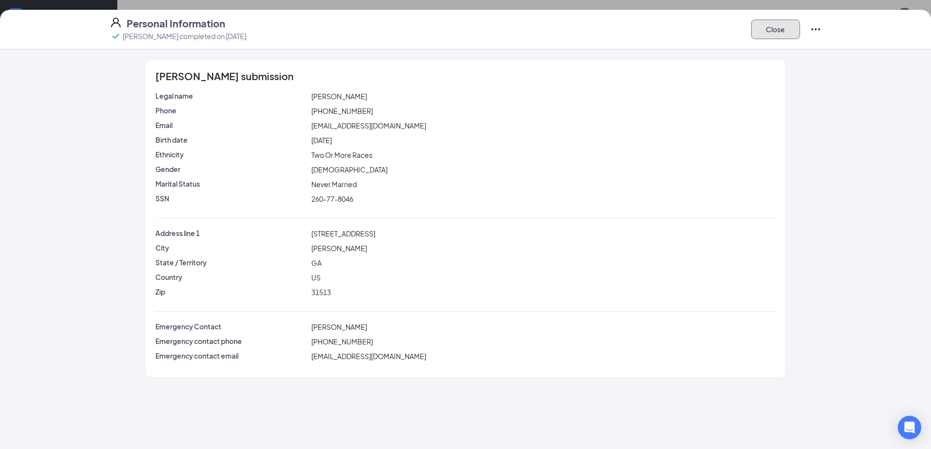
click at [781, 31] on button "Close" at bounding box center [775, 30] width 49 height 20
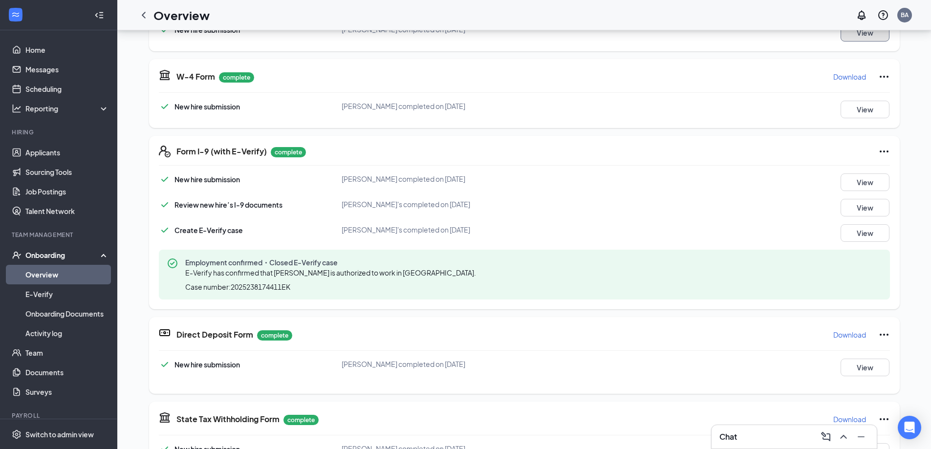
scroll to position [196, 0]
click at [852, 182] on button "View" at bounding box center [865, 183] width 49 height 18
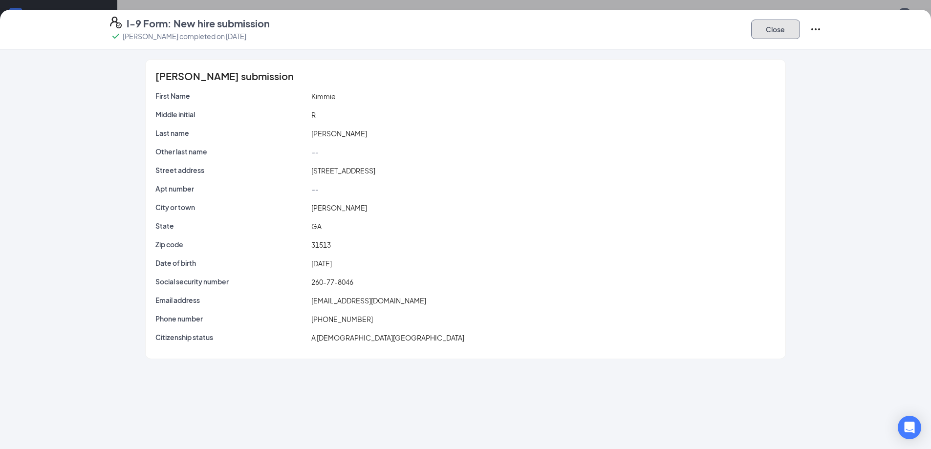
click at [778, 23] on button "Close" at bounding box center [775, 30] width 49 height 20
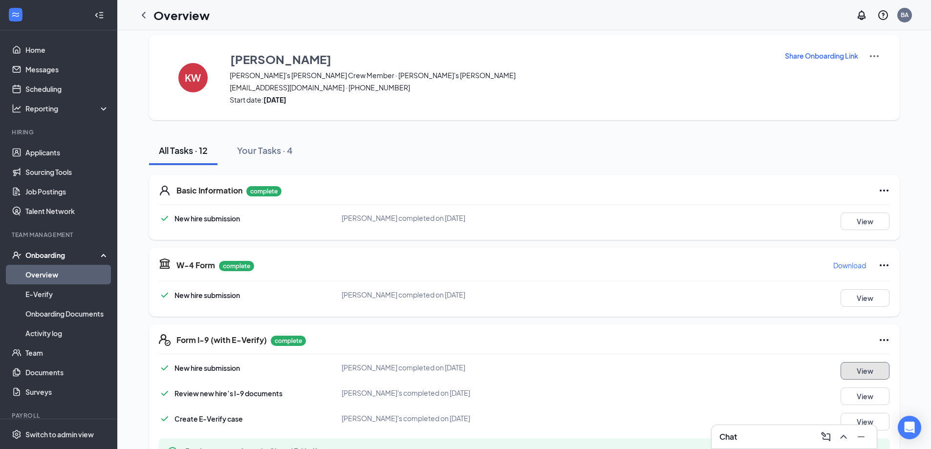
scroll to position [0, 0]
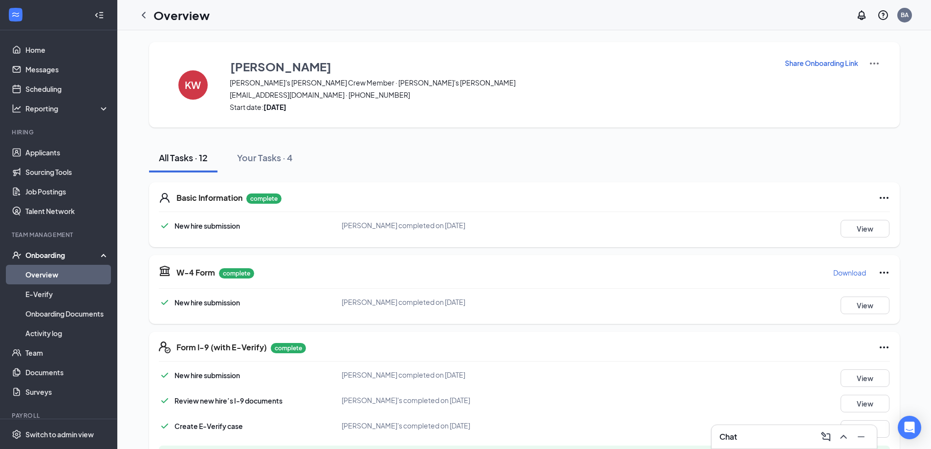
click at [70, 256] on div "Onboarding" at bounding box center [62, 255] width 75 height 10
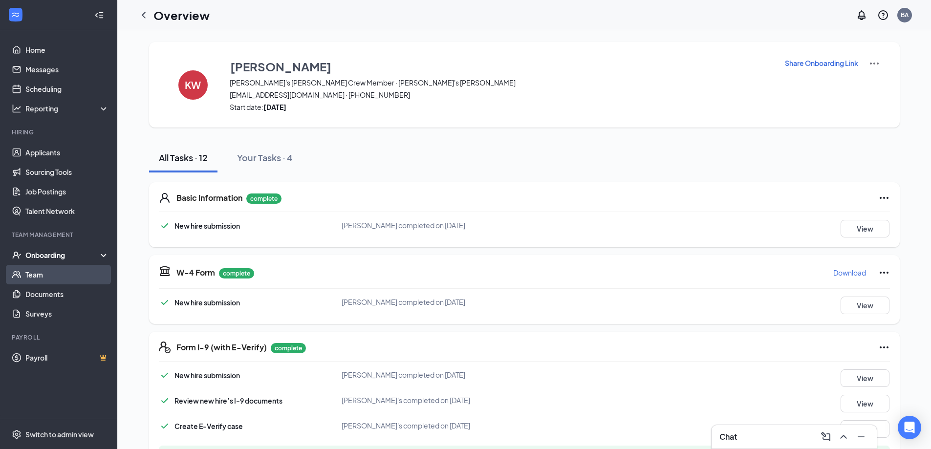
click at [59, 270] on link "Team" at bounding box center [67, 275] width 84 height 20
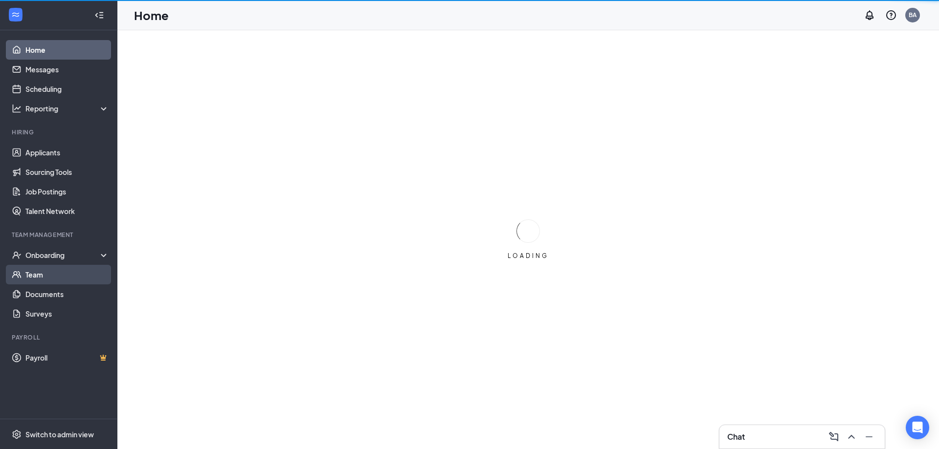
click at [40, 279] on link "Team" at bounding box center [67, 275] width 84 height 20
